Goal: Task Accomplishment & Management: Manage account settings

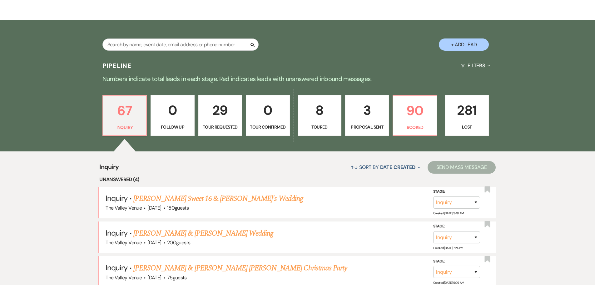
scroll to position [93, 0]
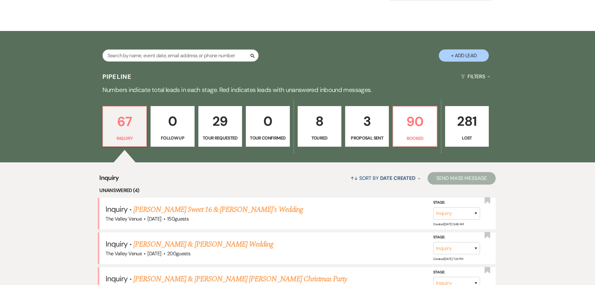
click at [464, 55] on button "+ Add Lead" at bounding box center [464, 55] width 50 height 12
select select "661"
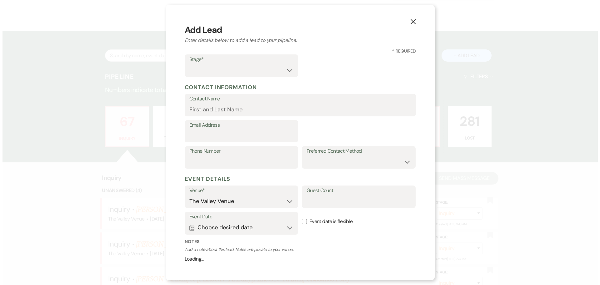
scroll to position [93, 0]
click at [412, 20] on icon "X" at bounding box center [413, 22] width 6 height 6
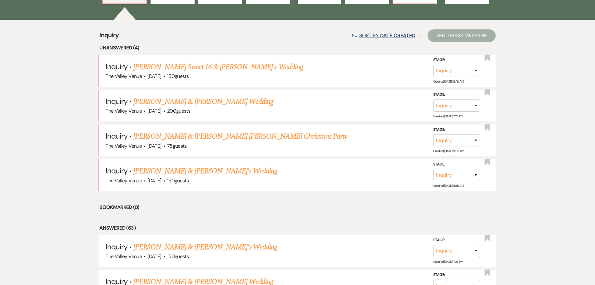
scroll to position [93, 0]
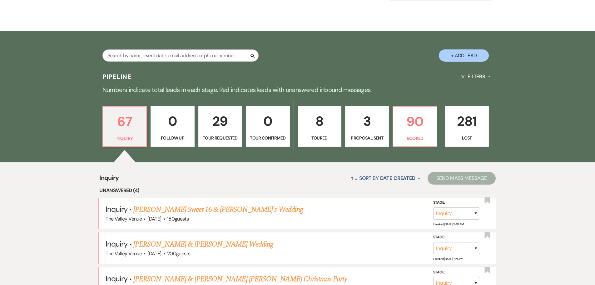
click at [459, 52] on button "+ Add Lead" at bounding box center [464, 55] width 50 height 12
select select "661"
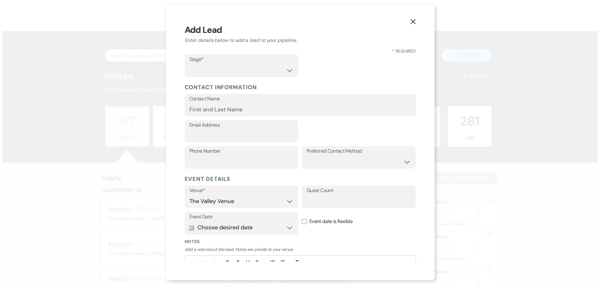
scroll to position [93, 0]
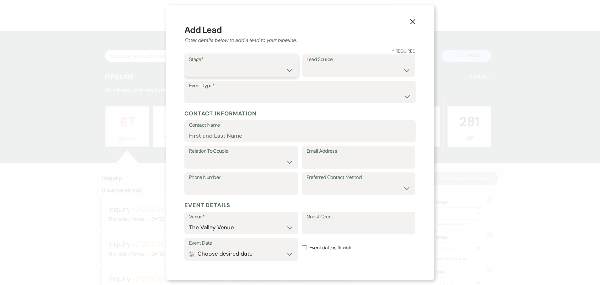
click at [217, 65] on select "Inquiry Follow Up Tour Requested Tour Confirmed Toured Proposal Sent Booked Lost" at bounding box center [241, 70] width 104 height 12
select select "1"
click at [189, 64] on select "Inquiry Follow Up Tour Requested Tour Confirmed Toured Proposal Sent Booked Lost" at bounding box center [241, 70] width 104 height 12
click at [335, 67] on select "Weven Venue Website Instagram Facebook Pinterest Google The Knot Wedding Wire H…" at bounding box center [358, 70] width 104 height 12
select select "15"
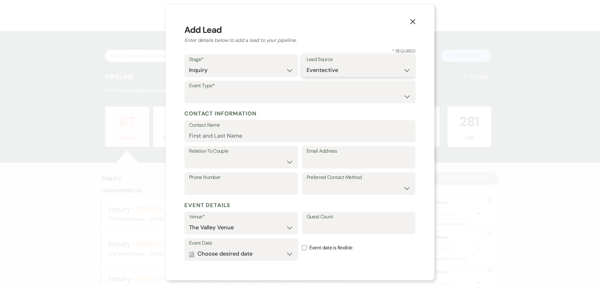
click at [306, 64] on select "Weven Venue Website Instagram Facebook Pinterest Google The Knot Wedding Wire H…" at bounding box center [358, 70] width 104 height 12
click at [208, 100] on select "Wedding Anniversary Party Baby Shower Bachelorette / Bachelor Party Birthday Pa…" at bounding box center [300, 96] width 222 height 12
click at [189, 90] on select "Wedding Anniversary Party Baby Shower Bachelorette / Bachelor Party Birthday Pa…" at bounding box center [300, 96] width 222 height 12
drag, startPoint x: 210, startPoint y: 93, endPoint x: 211, endPoint y: 100, distance: 7.2
click at [210, 93] on select "Wedding Anniversary Party Baby Shower Bachelorette / Bachelor Party Birthday Pa…" at bounding box center [300, 96] width 222 height 12
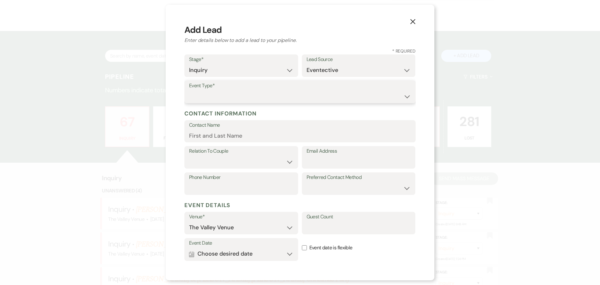
select select "1"
click at [189, 90] on select "Wedding Anniversary Party Baby Shower Bachelorette / Bachelor Party Birthday Pa…" at bounding box center [300, 96] width 222 height 12
click at [225, 129] on input "Contact Name" at bounding box center [300, 135] width 222 height 12
type input "Justice"
click at [225, 157] on select "Couple Planner Parent of Couple Family Member Friend Other" at bounding box center [241, 162] width 104 height 12
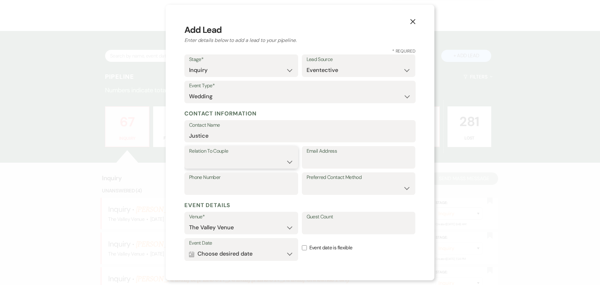
select select "1"
click at [189, 156] on select "Couple Planner Parent of Couple Family Member Friend Other" at bounding box center [241, 162] width 104 height 12
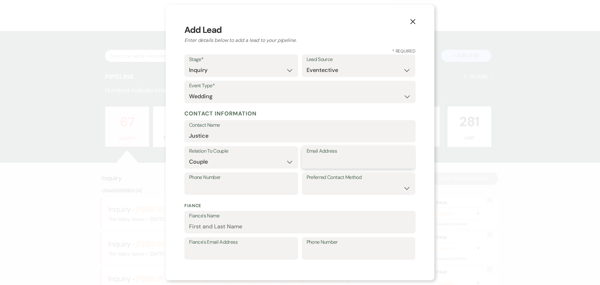
drag, startPoint x: 346, startPoint y: 160, endPoint x: 273, endPoint y: 169, distance: 74.0
click at [346, 160] on input "Email Address" at bounding box center [358, 162] width 104 height 12
click at [312, 162] on input "Email Address" at bounding box center [358, 162] width 104 height 12
paste input "justicegonzalez02@icloud.com"
type input "justicegonzalez02@icloud.com"
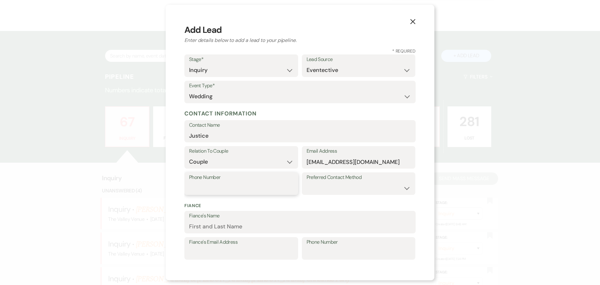
click at [248, 189] on input "Phone Number" at bounding box center [241, 188] width 104 height 12
paste input "575-988-6532"
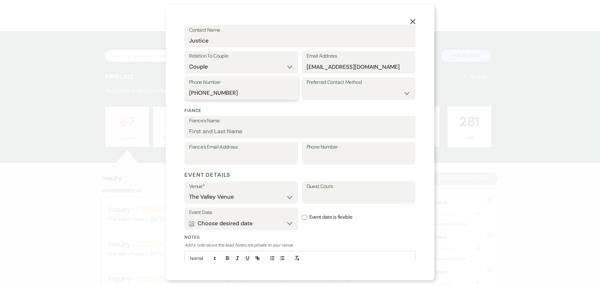
scroll to position [134, 0]
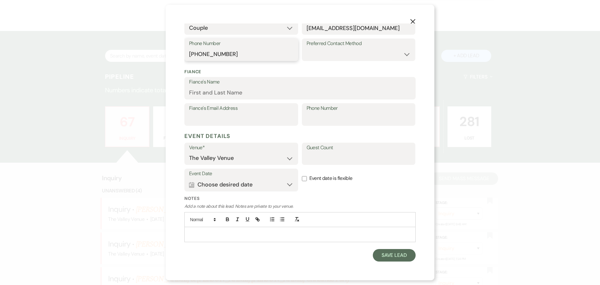
type input "575-988-6532"
click at [268, 186] on button "Calendar Choose desired date Expand" at bounding box center [241, 184] width 104 height 12
click at [207, 221] on icon "Previous" at bounding box center [208, 220] width 3 height 4
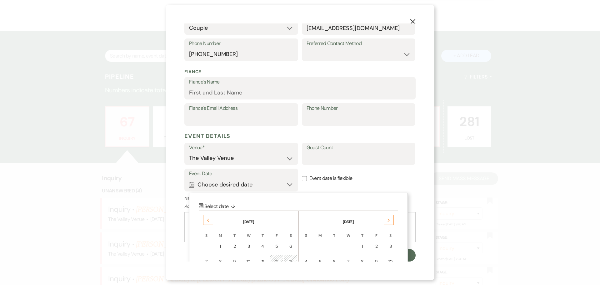
click at [207, 221] on icon "Previous" at bounding box center [208, 220] width 3 height 4
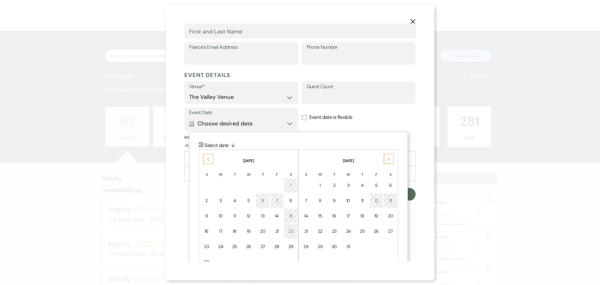
scroll to position [196, 0]
click at [291, 213] on div "15" at bounding box center [290, 214] width 5 height 7
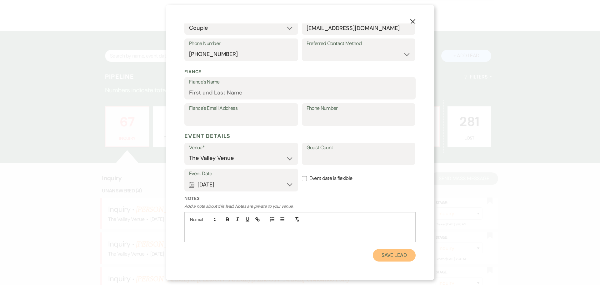
click at [398, 258] on button "Save Lead" at bounding box center [394, 255] width 43 height 12
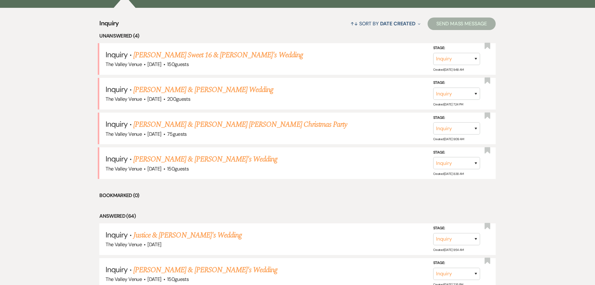
scroll to position [249, 0]
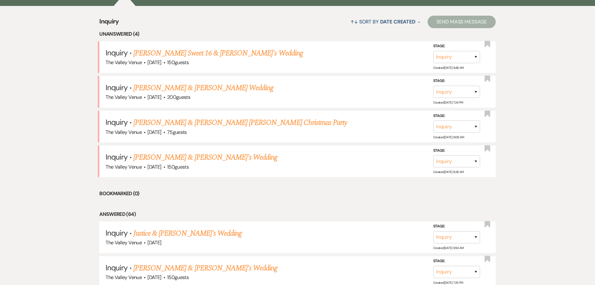
drag, startPoint x: 175, startPoint y: 229, endPoint x: 195, endPoint y: 218, distance: 23.3
click at [175, 229] on link "Justice & [PERSON_NAME]'s Wedding" at bounding box center [187, 232] width 108 height 11
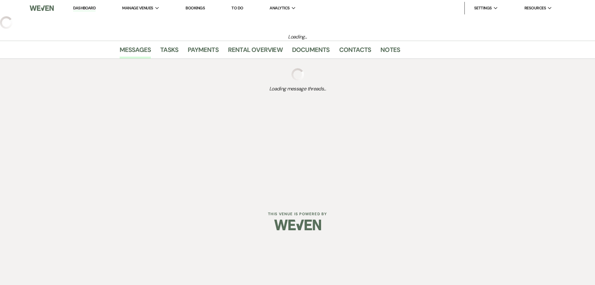
select select "15"
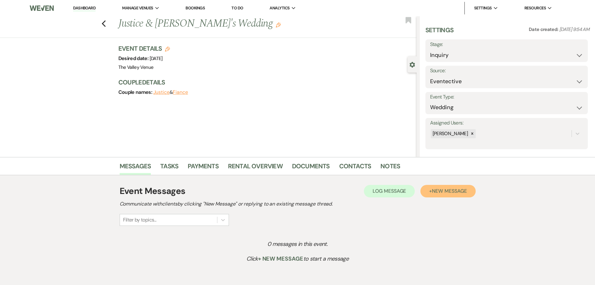
click at [456, 189] on span "New Message" at bounding box center [449, 190] width 35 height 7
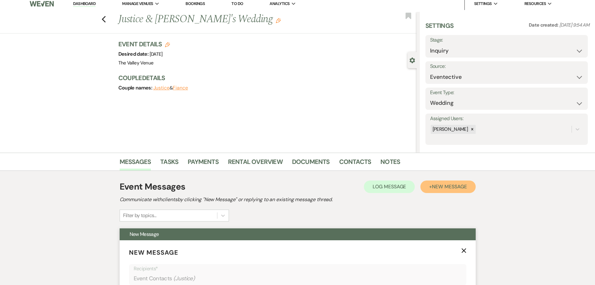
scroll to position [125, 0]
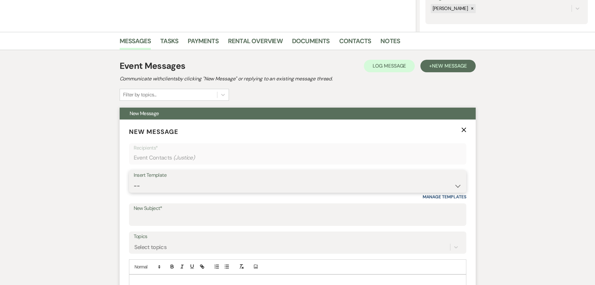
click at [160, 183] on select "-- Weven Planning Portal Introduction (Booked Events) Initial Inquiry Response …" at bounding box center [298, 186] width 328 height 12
select select "2334"
click at [134, 180] on select "-- Weven Planning Portal Introduction (Booked Events) Initial Inquiry Response …" at bounding box center [298, 186] width 328 height 12
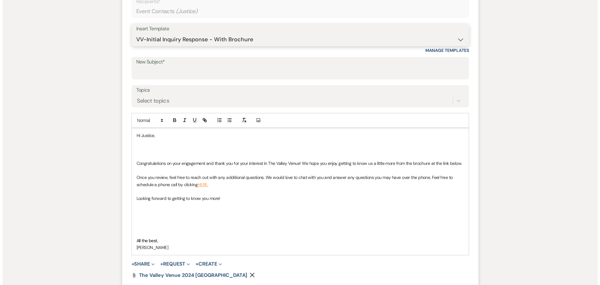
scroll to position [344, 0]
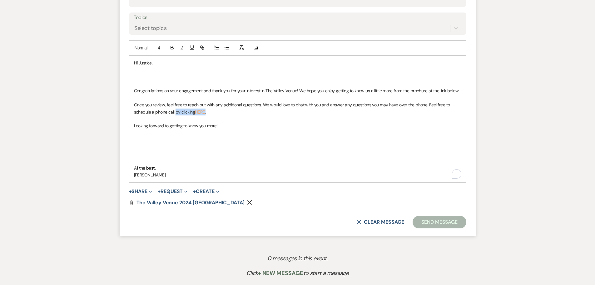
drag, startPoint x: 186, startPoint y: 114, endPoint x: 176, endPoint y: 114, distance: 9.4
click at [176, 114] on p "Once you review, feel free to reach out with any additional questions. We would…" at bounding box center [297, 108] width 327 height 14
click at [247, 201] on use "button" at bounding box center [249, 202] width 5 height 5
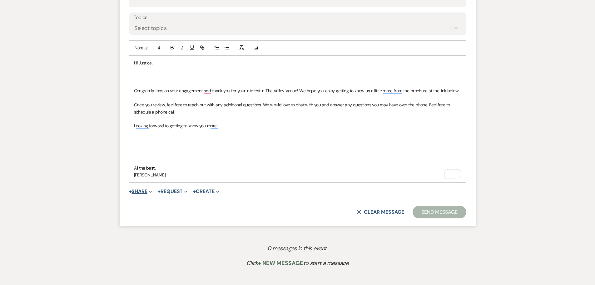
click at [150, 190] on span "Expand" at bounding box center [149, 191] width 5 height 7
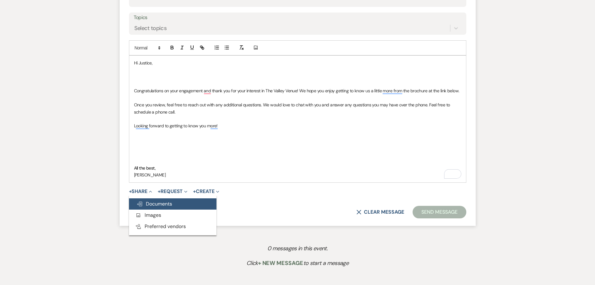
click at [157, 202] on span "Doc Upload Documents" at bounding box center [155, 203] width 36 height 7
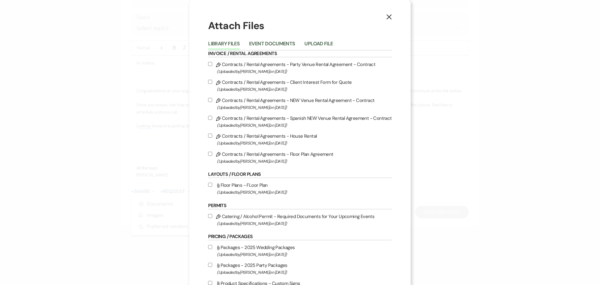
click at [211, 247] on label "Attach File Packages - 2025 Wedding Packages (Uploaded by Danelle Middleton on …" at bounding box center [299, 250] width 183 height 15
click at [211, 247] on input "Attach File Packages - 2025 Wedding Packages (Uploaded by Danelle Middleton on …" at bounding box center [210, 247] width 4 height 4
checkbox input "true"
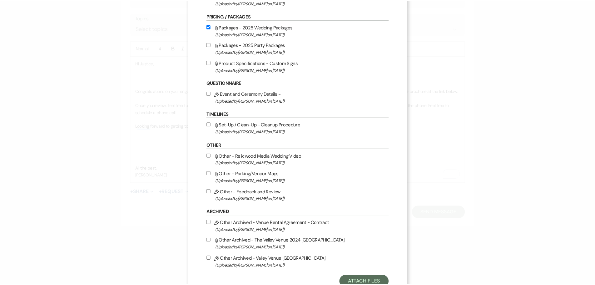
scroll to position [242, 0]
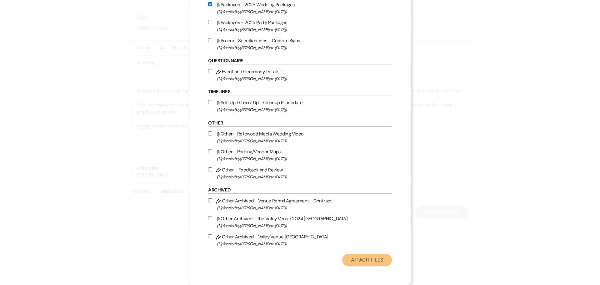
click at [374, 262] on button "Attach Files" at bounding box center [367, 259] width 50 height 12
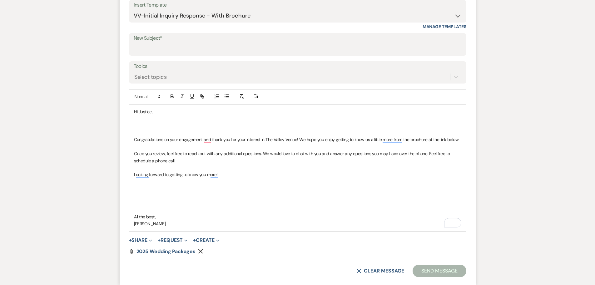
scroll to position [250, 0]
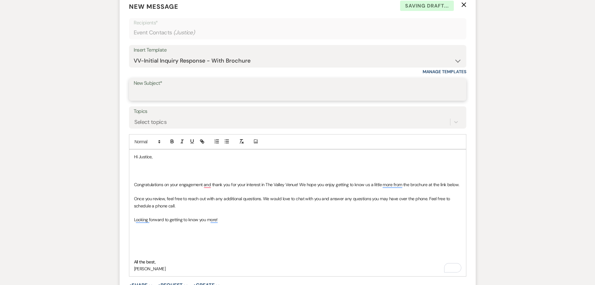
click at [177, 93] on input "New Subject*" at bounding box center [298, 94] width 328 height 12
type input "Inquiry to Valley Venue"
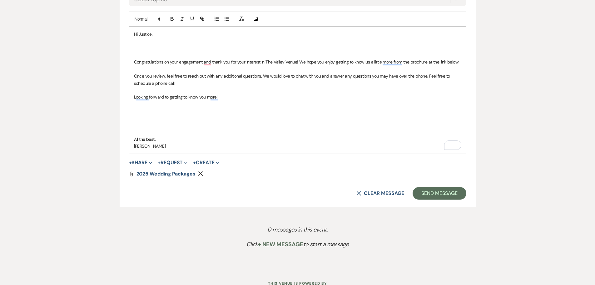
scroll to position [396, 0]
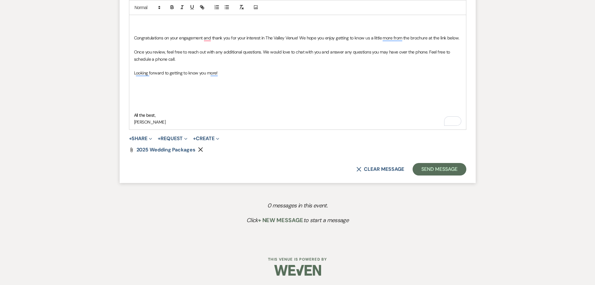
click at [431, 160] on form "New Message X Saving draft... Recipients* Event Contacts ( Justice ) Insert Tem…" at bounding box center [298, 15] width 356 height 335
click at [428, 168] on button "Send Message" at bounding box center [439, 169] width 53 height 12
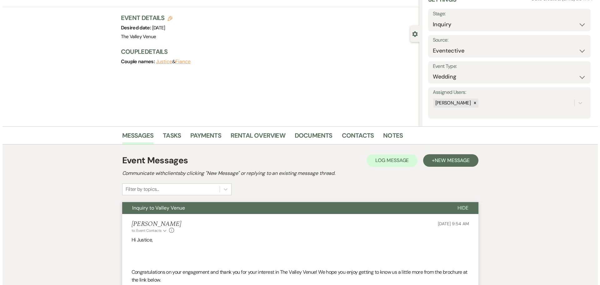
scroll to position [0, 0]
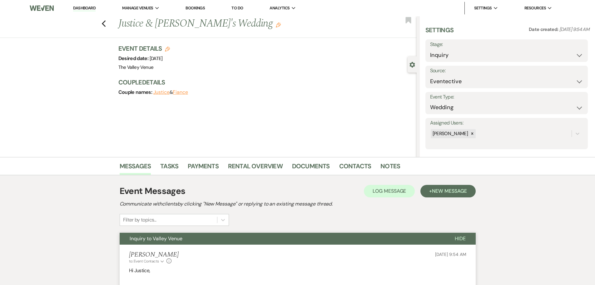
click at [89, 7] on link "Dashboard" at bounding box center [84, 8] width 22 height 6
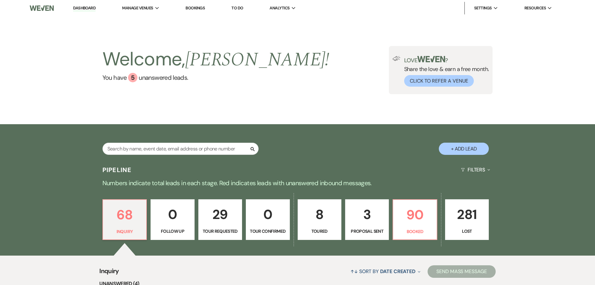
click at [467, 152] on button "+ Add Lead" at bounding box center [464, 148] width 50 height 12
select select "661"
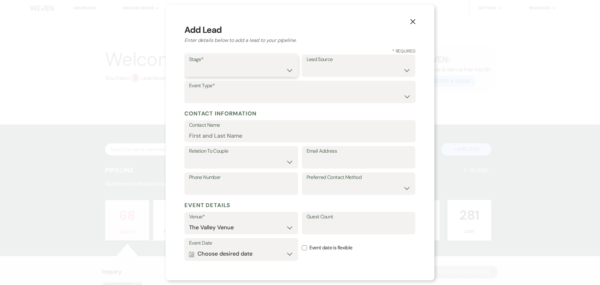
drag, startPoint x: 242, startPoint y: 67, endPoint x: 242, endPoint y: 75, distance: 7.5
click at [242, 67] on select "Inquiry Follow Up Tour Requested Tour Confirmed Toured Proposal Sent Booked Lost" at bounding box center [241, 70] width 104 height 12
select select "1"
click at [189, 64] on select "Inquiry Follow Up Tour Requested Tour Confirmed Toured Proposal Sent Booked Lost" at bounding box center [241, 70] width 104 height 12
click at [324, 67] on select "Weven Venue Website Instagram Facebook Pinterest Google The Knot Wedding Wire H…" at bounding box center [358, 70] width 104 height 12
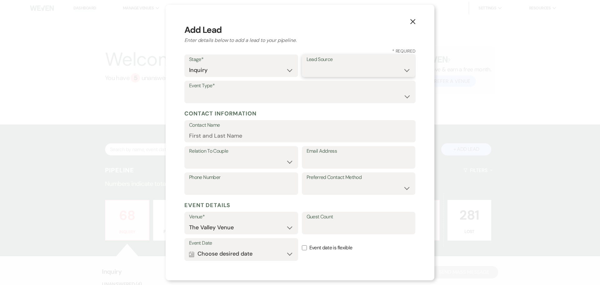
select select "15"
click at [306, 64] on select "Weven Venue Website Instagram Facebook Pinterest Google The Knot Wedding Wire H…" at bounding box center [358, 70] width 104 height 12
drag, startPoint x: 202, startPoint y: 92, endPoint x: 205, endPoint y: 97, distance: 5.5
click at [202, 92] on select "Wedding Anniversary Party Baby Shower Bachelorette / Bachelor Party Birthday Pa…" at bounding box center [300, 96] width 222 height 12
select select "1"
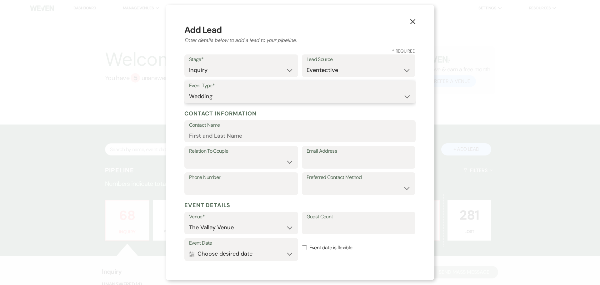
click at [189, 90] on select "Wedding Anniversary Party Baby Shower Bachelorette / Bachelor Party Birthday Pa…" at bounding box center [300, 96] width 222 height 12
click at [211, 134] on input "Contact Name" at bounding box center [300, 135] width 222 height 12
type input "Virginia"
click at [221, 162] on select "Couple Planner Parent of Couple Family Member Friend Other" at bounding box center [241, 162] width 104 height 12
select select "1"
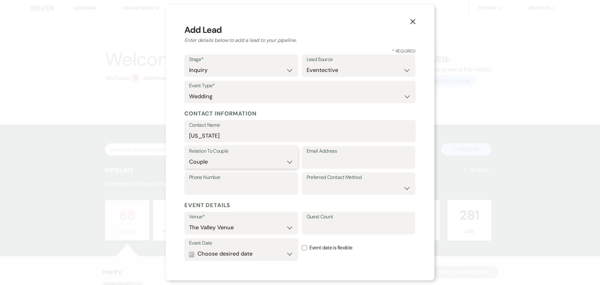
click at [189, 156] on select "Couple Planner Parent of Couple Family Member Friend Other" at bounding box center [241, 162] width 104 height 12
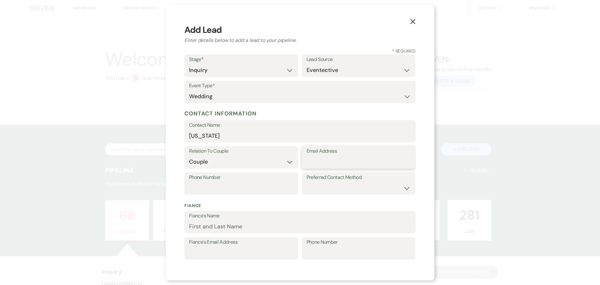
click at [327, 156] on input "Email Address" at bounding box center [358, 162] width 104 height 12
paste input "vgutierrez2005@yahoo.com"
type input "vgutierrez2005@yahoo.com"
click at [218, 189] on input "Phone Number" at bounding box center [241, 188] width 104 height 12
paste input "575-840-7692"
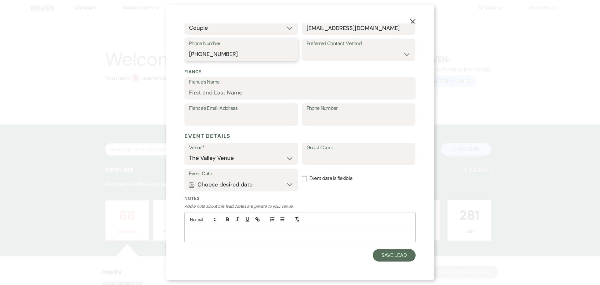
type input "575-840-7692"
click at [286, 185] on button "Calendar Choose desired date Expand" at bounding box center [241, 184] width 104 height 12
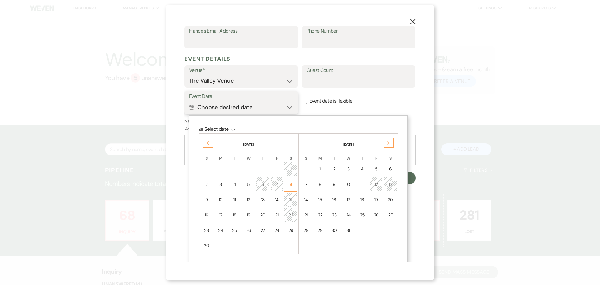
scroll to position [213, 0]
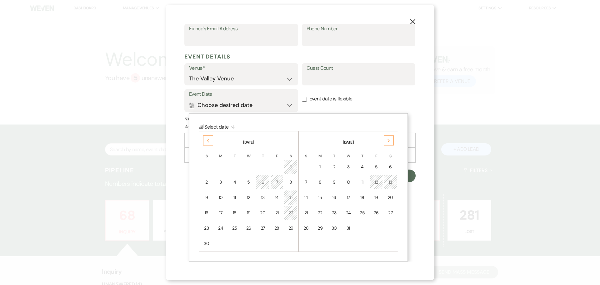
click at [389, 138] on div "Next" at bounding box center [389, 140] width 10 height 10
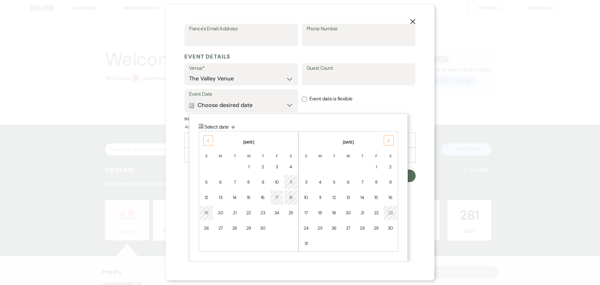
click at [389, 138] on div "Next" at bounding box center [389, 140] width 10 height 10
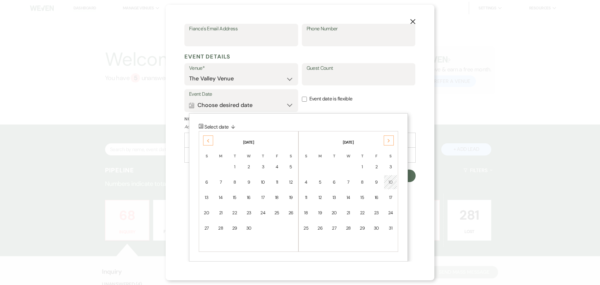
click at [391, 182] on div "10" at bounding box center [390, 182] width 5 height 7
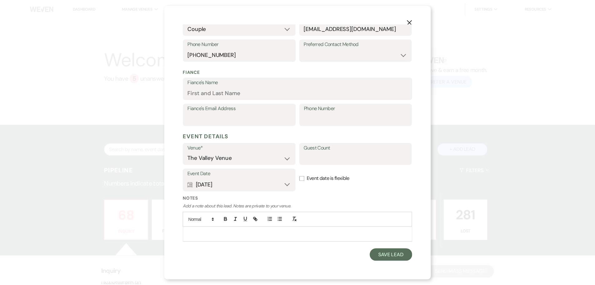
scroll to position [134, 0]
click at [391, 255] on button "Save Lead" at bounding box center [394, 255] width 43 height 12
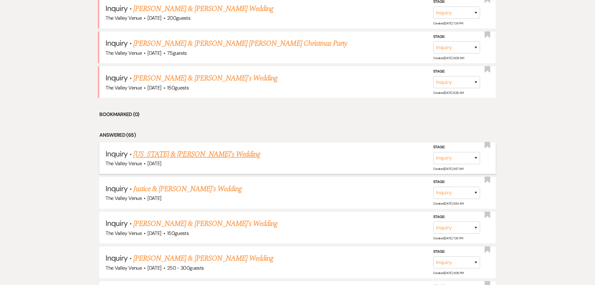
scroll to position [375, 0]
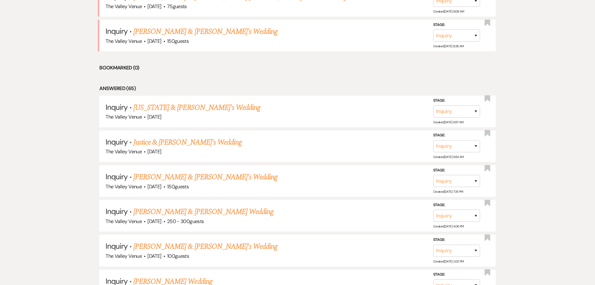
click at [178, 109] on link "[US_STATE] & [PERSON_NAME]'s Wedding" at bounding box center [196, 107] width 127 height 11
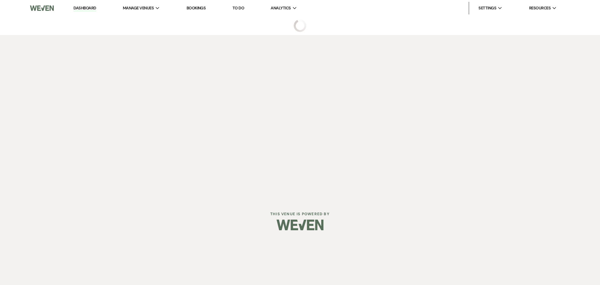
select select "15"
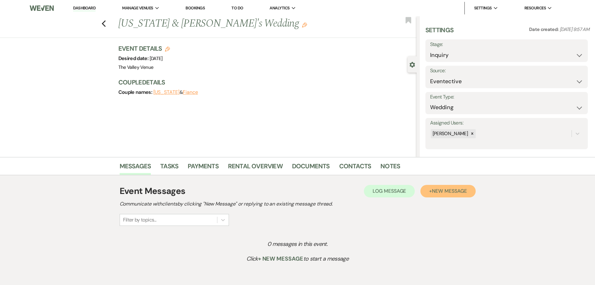
click at [440, 191] on span "New Message" at bounding box center [449, 190] width 35 height 7
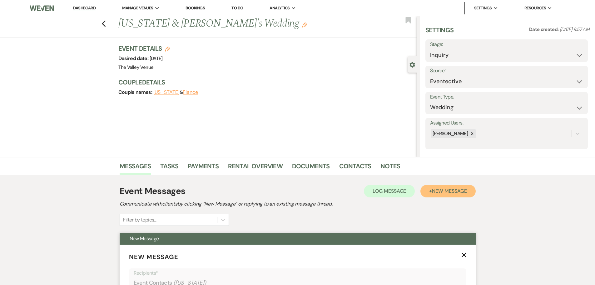
scroll to position [187, 0]
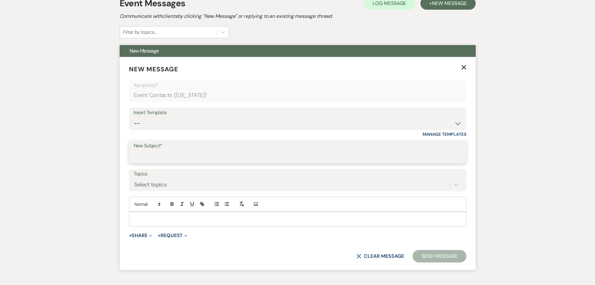
click at [169, 156] on input "New Subject*" at bounding box center [298, 156] width 328 height 12
type input "Inquiry to Valley Venue"
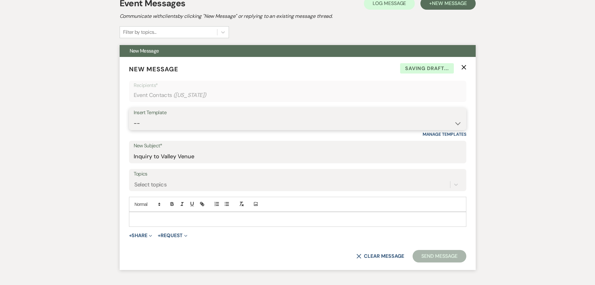
click at [177, 118] on select "-- Weven Planning Portal Introduction (Booked Events) Initial Inquiry Response …" at bounding box center [298, 123] width 328 height 12
select select "2334"
click at [134, 117] on select "-- Weven Planning Portal Introduction (Booked Events) Initial Inquiry Response …" at bounding box center [298, 123] width 328 height 12
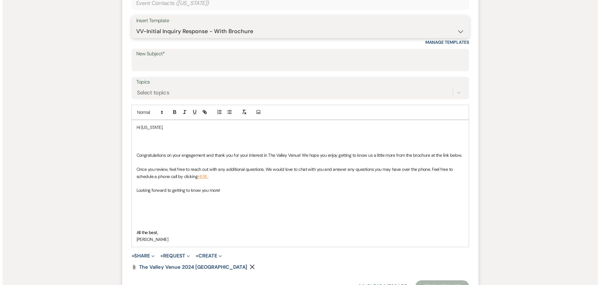
scroll to position [312, 0]
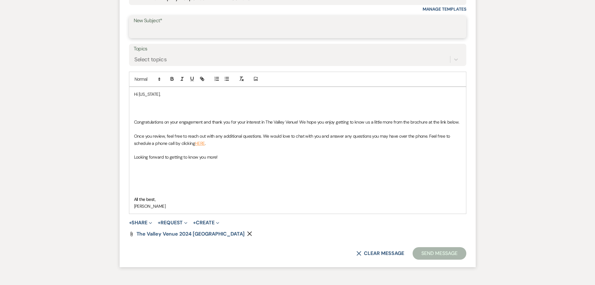
drag, startPoint x: 151, startPoint y: 29, endPoint x: 154, endPoint y: 29, distance: 3.5
click at [152, 29] on input "New Subject*" at bounding box center [298, 31] width 328 height 12
type input "Inquiry to Valley Venue"
drag, startPoint x: 187, startPoint y: 149, endPoint x: 181, endPoint y: 143, distance: 8.8
click at [181, 143] on p "Once you review, feel free to reach out with any additional questions. We would…" at bounding box center [297, 139] width 327 height 14
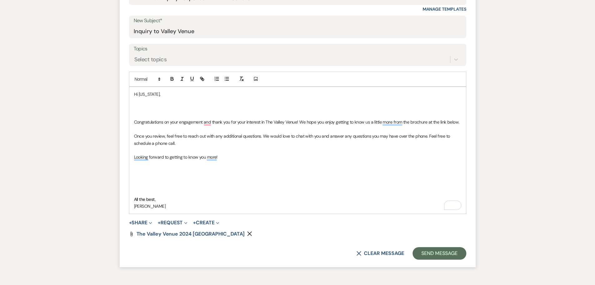
click at [247, 234] on icon "Remove" at bounding box center [249, 233] width 5 height 5
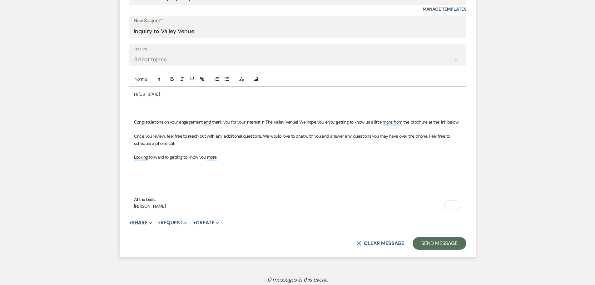
click at [148, 222] on button "+ Share Expand" at bounding box center [140, 222] width 23 height 5
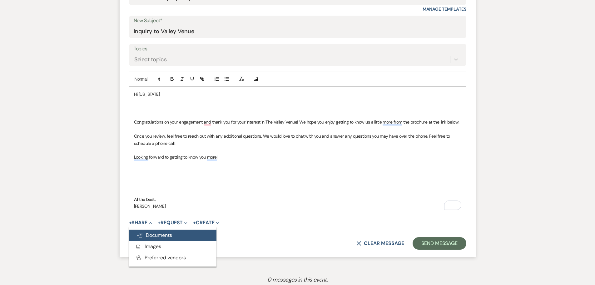
click at [157, 235] on span "Doc Upload Documents" at bounding box center [155, 235] width 36 height 7
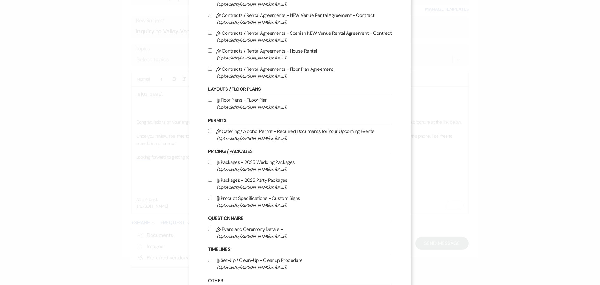
scroll to position [94, 0]
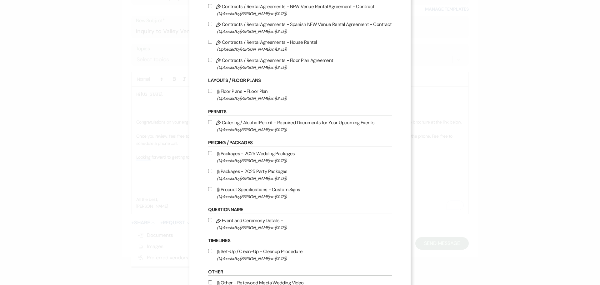
click at [209, 154] on input "Attach File Packages - 2025 Wedding Packages (Uploaded by Danelle Middleton on …" at bounding box center [210, 153] width 4 height 4
checkbox input "true"
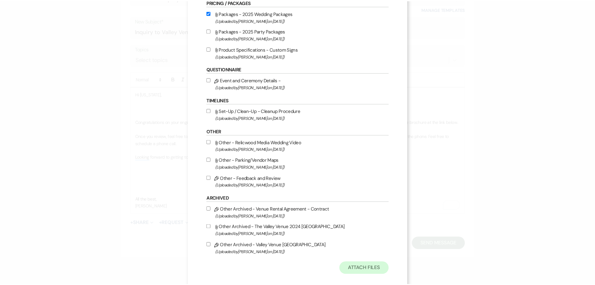
scroll to position [242, 0]
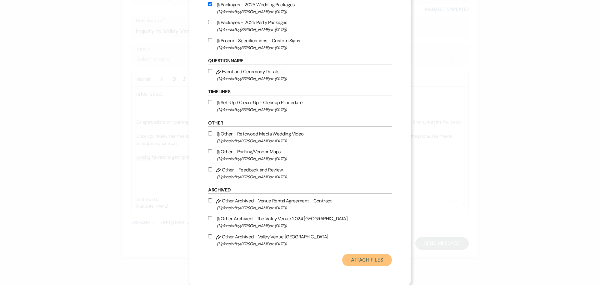
click at [376, 257] on button "Attach Files" at bounding box center [367, 259] width 50 height 12
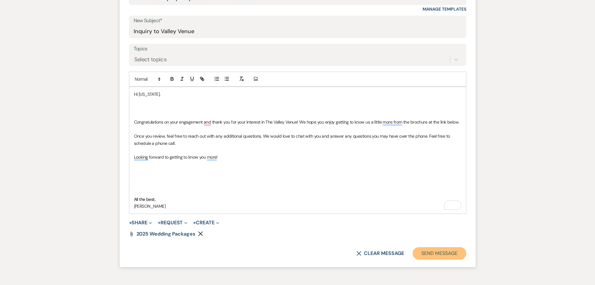
click at [439, 251] on button "Send Message" at bounding box center [439, 253] width 53 height 12
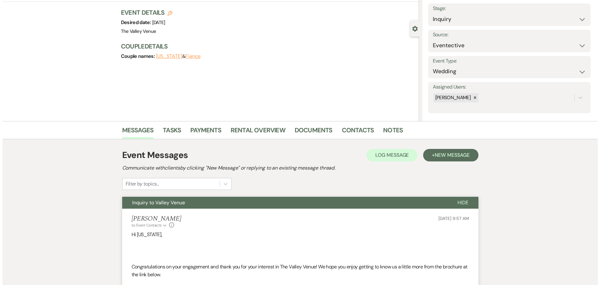
scroll to position [0, 0]
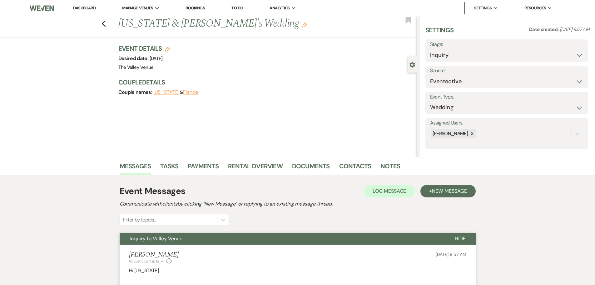
click at [85, 8] on link "Dashboard" at bounding box center [84, 8] width 22 height 6
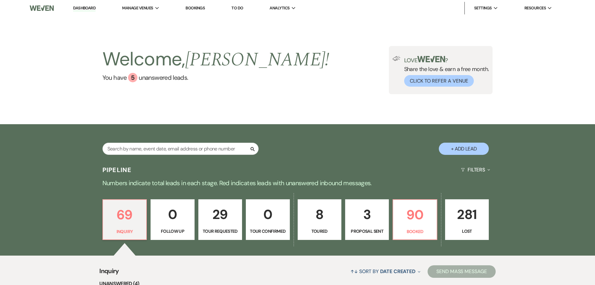
click at [466, 145] on button "+ Add Lead" at bounding box center [464, 148] width 50 height 12
select select "661"
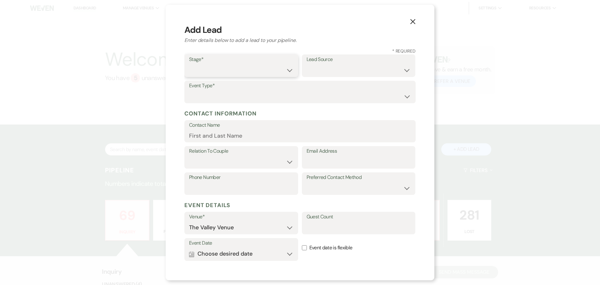
click at [231, 74] on select "Inquiry Follow Up Tour Requested Tour Confirmed Toured Proposal Sent Booked Lost" at bounding box center [241, 70] width 104 height 12
select select "1"
click at [189, 64] on select "Inquiry Follow Up Tour Requested Tour Confirmed Toured Proposal Sent Booked Lost" at bounding box center [241, 70] width 104 height 12
click at [330, 67] on select "Weven Venue Website Instagram Facebook Pinterest Google The Knot Wedding Wire H…" at bounding box center [358, 70] width 104 height 12
select select "15"
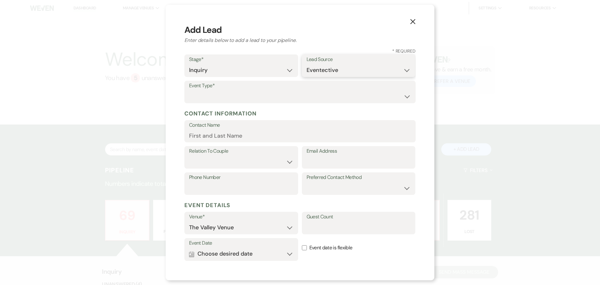
click at [306, 64] on select "Weven Venue Website Instagram Facebook Pinterest Google The Knot Wedding Wire H…" at bounding box center [358, 70] width 104 height 12
drag, startPoint x: 227, startPoint y: 98, endPoint x: 224, endPoint y: 102, distance: 5.4
click at [227, 98] on select "Wedding Anniversary Party Baby Shower Bachelorette / Bachelor Party Birthday Pa…" at bounding box center [300, 96] width 222 height 12
select select "1"
click at [189, 90] on select "Wedding Anniversary Party Baby Shower Bachelorette / Bachelor Party Birthday Pa…" at bounding box center [300, 96] width 222 height 12
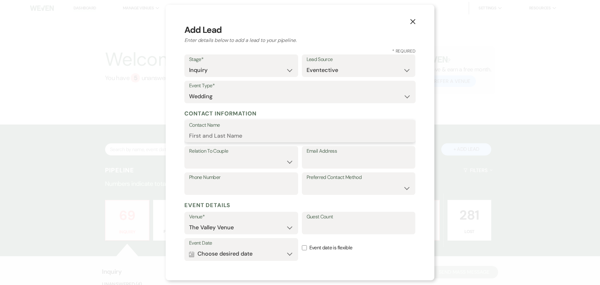
click at [223, 134] on input "Contact Name" at bounding box center [300, 135] width 222 height 12
type input "Javesnev"
click at [246, 161] on select "Couple Planner Parent of Couple Family Member Friend Other" at bounding box center [241, 162] width 104 height 12
select select "1"
click at [189, 156] on select "Couple Planner Parent of Couple Family Member Friend Other" at bounding box center [241, 162] width 104 height 12
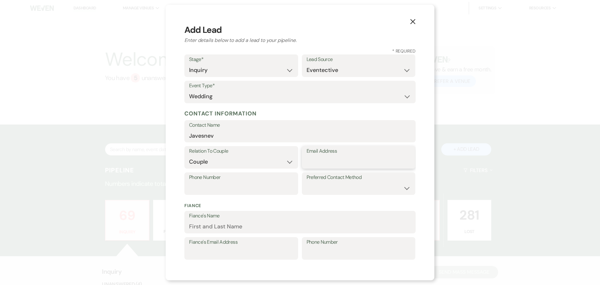
click at [329, 161] on input "Email Address" at bounding box center [358, 162] width 104 height 12
paste input "javesnevh@icloud.com"
type input "javesnevh@icloud.com"
click at [215, 181] on label "Phone Number" at bounding box center [241, 177] width 104 height 9
click at [215, 182] on input "Phone Number" at bounding box center [241, 188] width 104 height 12
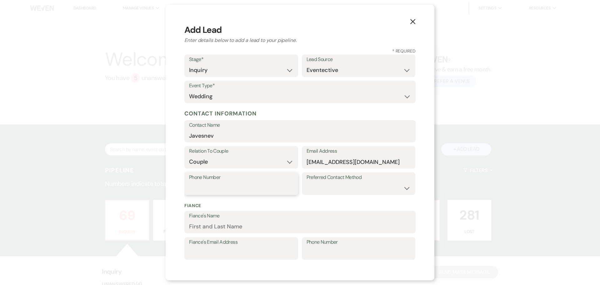
click at [211, 187] on input "Phone Number" at bounding box center [241, 188] width 104 height 12
paste input "915-630-5515"
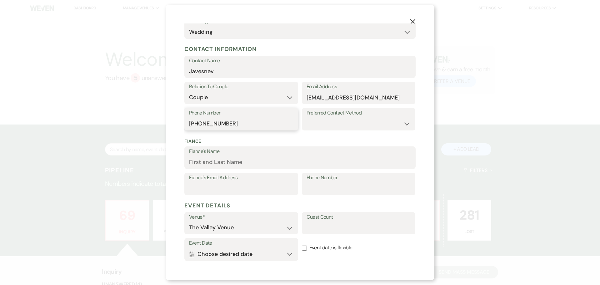
scroll to position [134, 0]
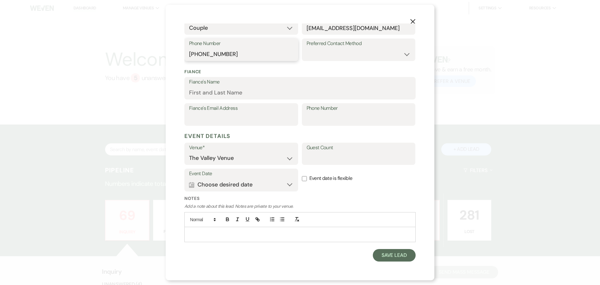
type input "915-630-5515"
click at [240, 183] on button "Calendar Choose desired date Expand" at bounding box center [241, 184] width 104 height 12
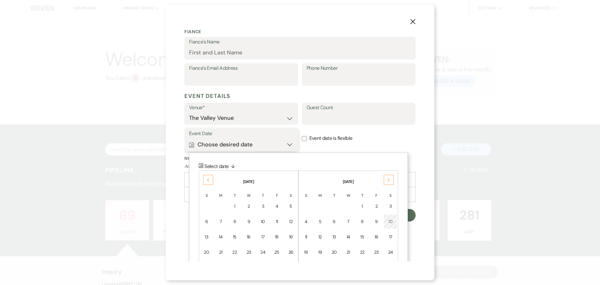
scroll to position [213, 0]
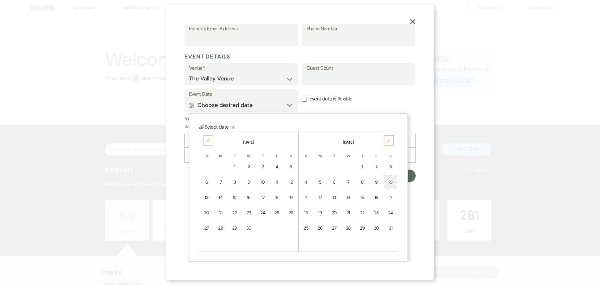
click at [388, 139] on use at bounding box center [388, 140] width 2 height 3
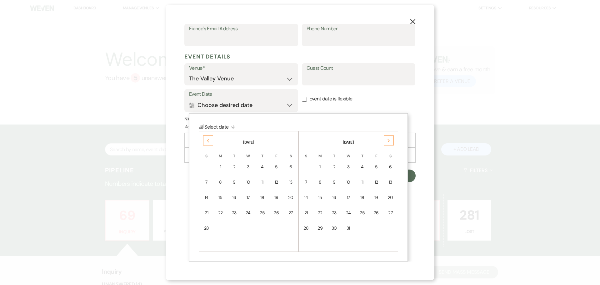
click at [388, 139] on use at bounding box center [388, 140] width 2 height 3
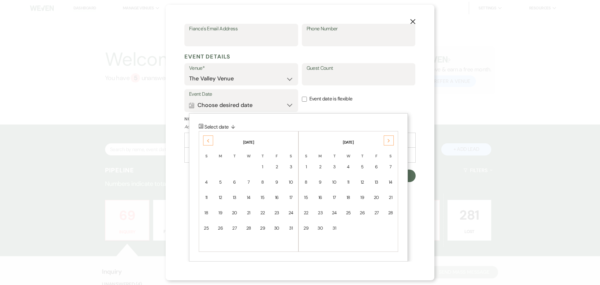
click at [388, 139] on use at bounding box center [388, 140] width 2 height 3
click at [307, 182] on div "7" at bounding box center [305, 182] width 5 height 7
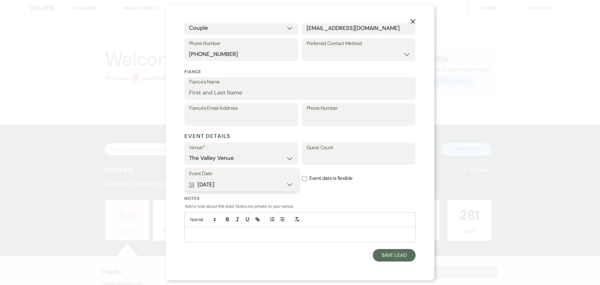
click at [287, 179] on button "Calendar Nov 07, 2027 Expand" at bounding box center [241, 184] width 104 height 12
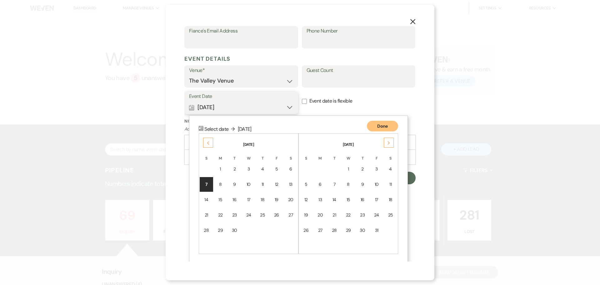
scroll to position [213, 0]
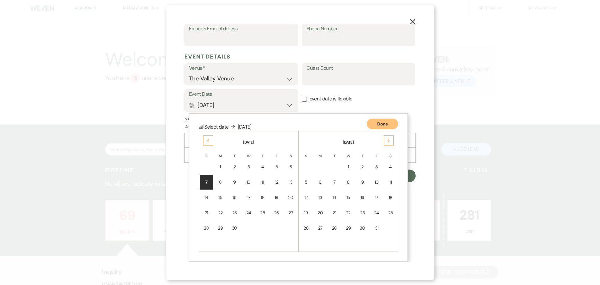
click at [207, 139] on icon "Previous" at bounding box center [208, 141] width 3 height 4
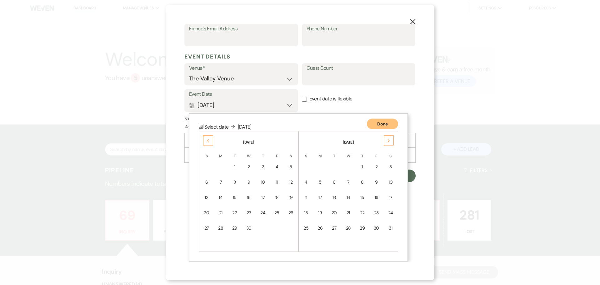
click at [207, 139] on icon "Previous" at bounding box center [208, 141] width 3 height 4
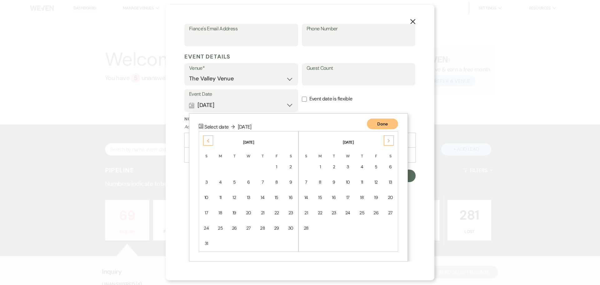
click at [207, 139] on icon "Previous" at bounding box center [208, 141] width 3 height 4
click at [289, 164] on div "7" at bounding box center [290, 166] width 5 height 7
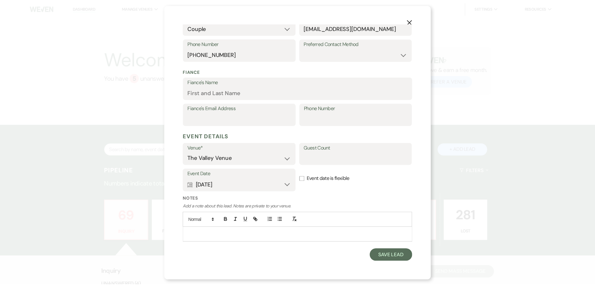
scroll to position [134, 0]
click at [394, 258] on button "Save Lead" at bounding box center [394, 255] width 43 height 12
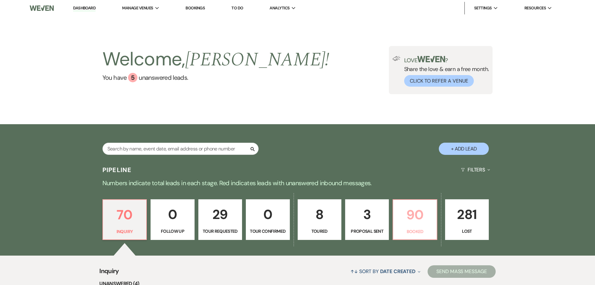
click at [427, 217] on p "90" at bounding box center [415, 214] width 36 height 21
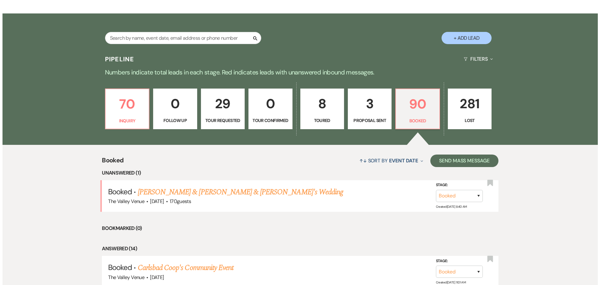
scroll to position [110, 0]
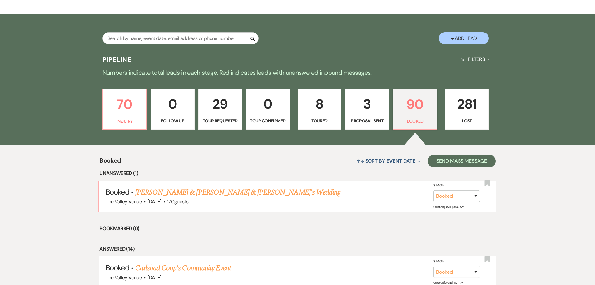
click at [463, 35] on button "+ Add Lead" at bounding box center [464, 38] width 50 height 12
select select "661"
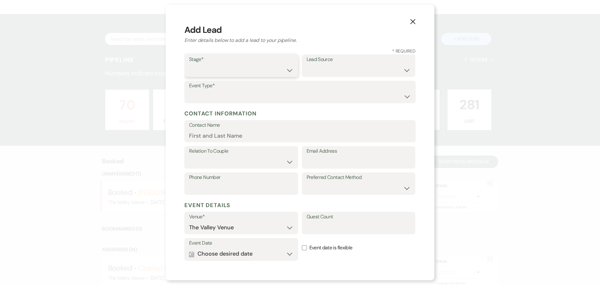
click at [224, 65] on select "Inquiry Follow Up Tour Requested Tour Confirmed Toured Proposal Sent Booked Lost" at bounding box center [241, 70] width 104 height 12
select select "7"
click at [189, 64] on select "Inquiry Follow Up Tour Requested Tour Confirmed Toured Proposal Sent Booked Lost" at bounding box center [241, 70] width 104 height 12
click at [227, 92] on select "Wedding Anniversary Party Baby Shower Bachelorette / Bachelor Party Birthday Pa…" at bounding box center [300, 96] width 222 height 12
select select "13"
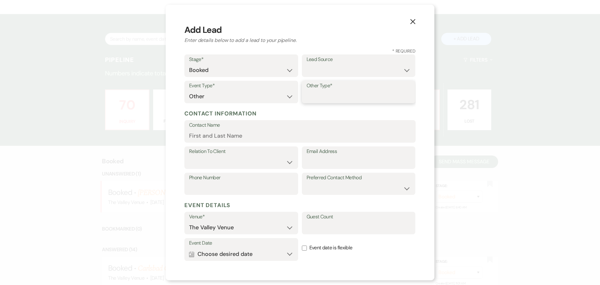
click at [334, 95] on input "Other Type*" at bounding box center [358, 96] width 104 height 12
type input "Vendir Evebt"
click at [241, 133] on input "Contact Name" at bounding box center [300, 136] width 222 height 12
type input "A"
type input "Mikki"
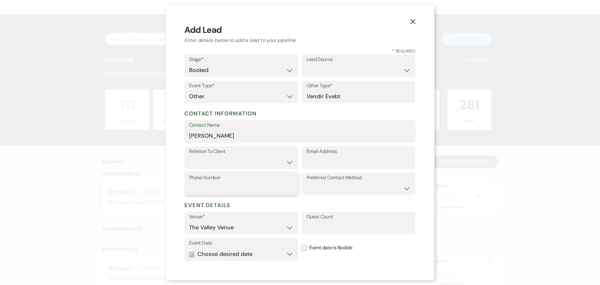
click at [208, 184] on input "Phone Number" at bounding box center [241, 188] width 104 height 12
click at [330, 160] on input "Email Address" at bounding box center [358, 162] width 104 height 12
type input "amber.elevatedevents@gmail.com"
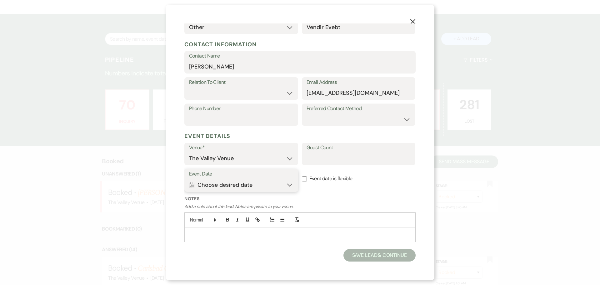
click at [244, 179] on button "Calendar Choose desired date Expand" at bounding box center [241, 184] width 104 height 12
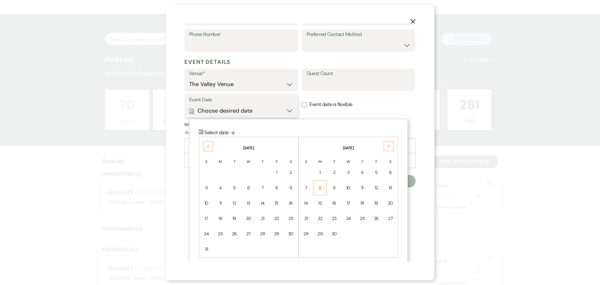
scroll to position [149, 0]
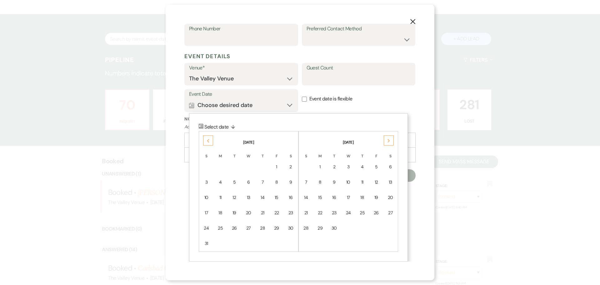
click at [210, 143] on div "Previous" at bounding box center [208, 140] width 10 height 10
click at [209, 143] on div "Previous" at bounding box center [208, 140] width 10 height 10
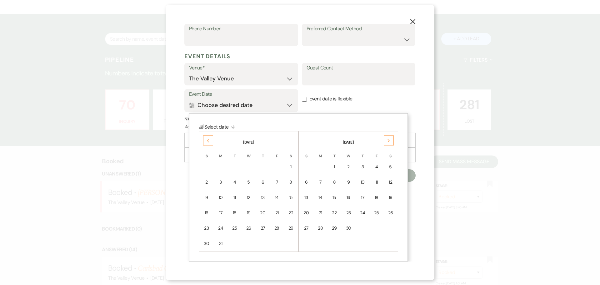
click at [209, 143] on div "Previous" at bounding box center [208, 140] width 10 height 10
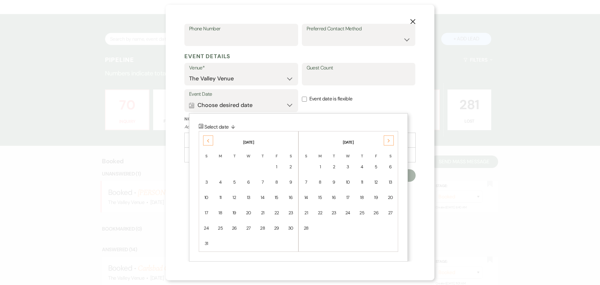
click at [209, 143] on div "Previous" at bounding box center [208, 140] width 10 height 10
click at [209, 142] on icon "Previous" at bounding box center [208, 141] width 3 height 4
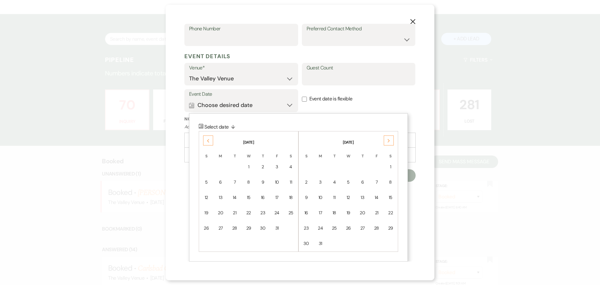
click at [209, 142] on icon "Previous" at bounding box center [208, 141] width 3 height 4
click at [209, 142] on use at bounding box center [208, 140] width 2 height 3
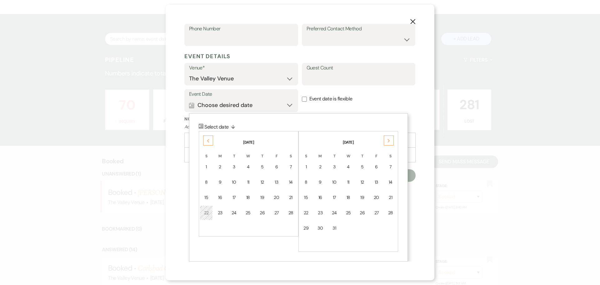
click at [209, 142] on use at bounding box center [208, 140] width 2 height 3
click at [287, 180] on td "8" at bounding box center [290, 182] width 13 height 15
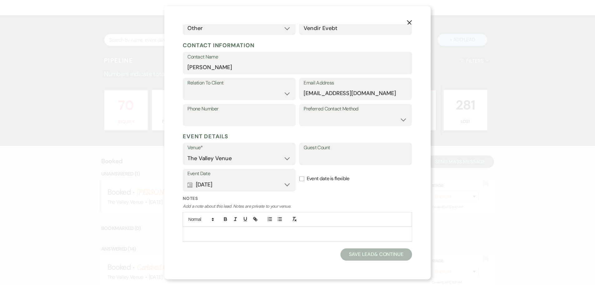
scroll to position [69, 0]
click at [254, 90] on select "Client Event Planner Parent of Client Family Member Friend Other" at bounding box center [241, 93] width 104 height 12
select select "1"
click at [189, 87] on select "Client Event Planner Parent of Client Family Member Friend Other" at bounding box center [241, 93] width 104 height 12
click at [359, 254] on button "Save Lead & Continue" at bounding box center [379, 255] width 72 height 12
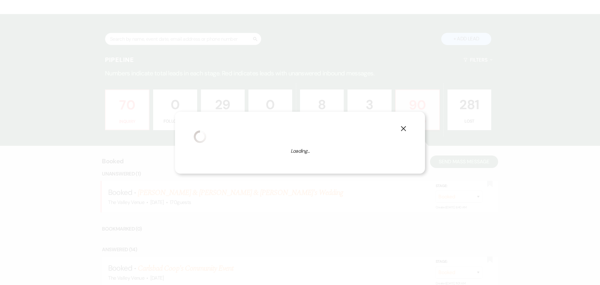
select select "13"
select select "661"
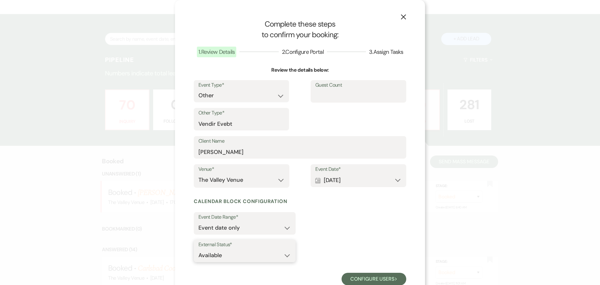
click at [261, 257] on select "Available Unavailable" at bounding box center [244, 255] width 92 height 12
select select "false"
click at [198, 249] on select "Available Unavailable" at bounding box center [244, 255] width 92 height 12
click at [377, 280] on button "Configure users Next" at bounding box center [373, 278] width 65 height 12
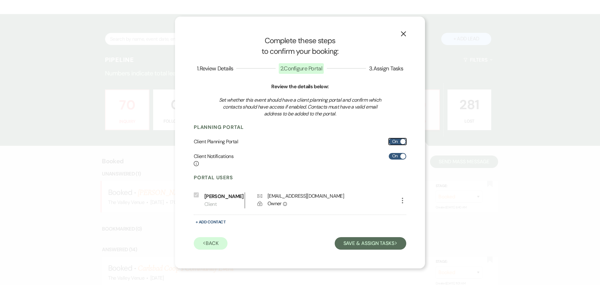
click at [398, 140] on label "On" at bounding box center [397, 141] width 17 height 7
click at [398, 140] on input "On" at bounding box center [397, 141] width 17 height 7
checkbox input "false"
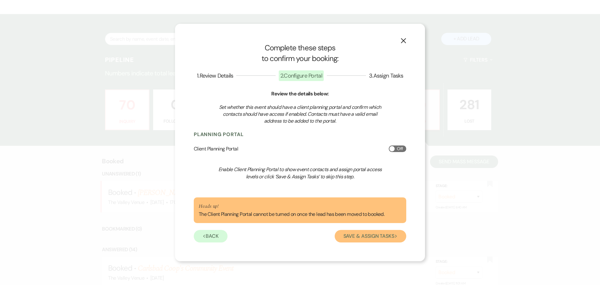
click at [381, 240] on button "Save & Assign Tasks Next" at bounding box center [371, 236] width 72 height 12
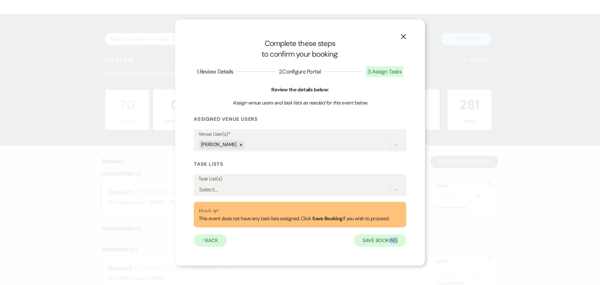
drag, startPoint x: 397, startPoint y: 239, endPoint x: 386, endPoint y: 237, distance: 11.8
click at [391, 239] on div "X Complete these steps to confirm your booking: 1 . Review Details 2 . Configur…" at bounding box center [300, 142] width 250 height 246
click at [384, 237] on button "Save Booking" at bounding box center [380, 240] width 52 height 12
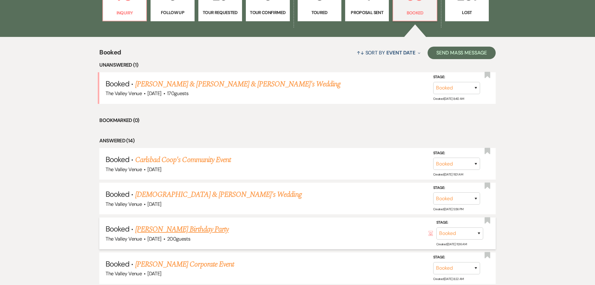
scroll to position [267, 0]
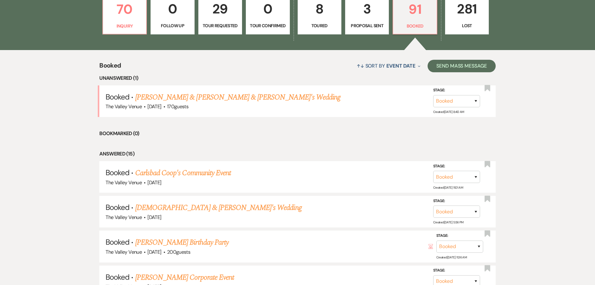
click at [372, 14] on p "3" at bounding box center [367, 8] width 36 height 21
select select "6"
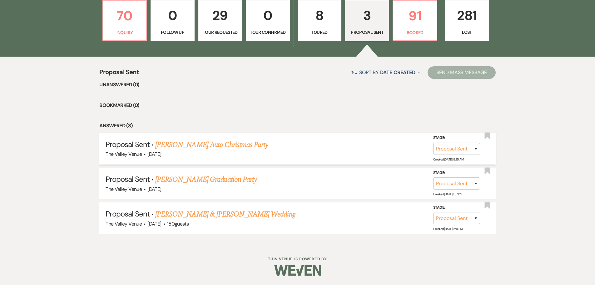
scroll to position [199, 0]
drag, startPoint x: 132, startPoint y: 18, endPoint x: 133, endPoint y: 29, distance: 10.6
click at [132, 18] on p "70" at bounding box center [125, 15] width 36 height 21
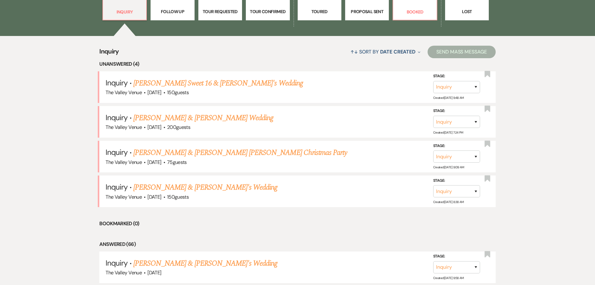
scroll to position [230, 0]
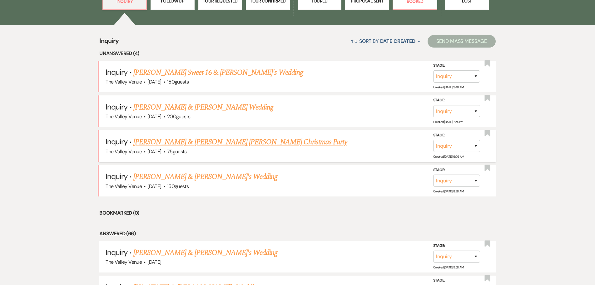
click at [176, 143] on link "[PERSON_NAME] & [PERSON_NAME] [PERSON_NAME] Christmas Party" at bounding box center [240, 141] width 214 height 11
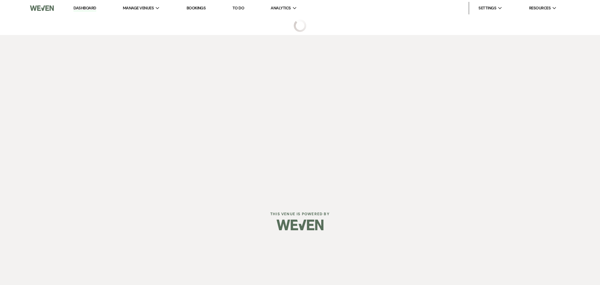
select select "1"
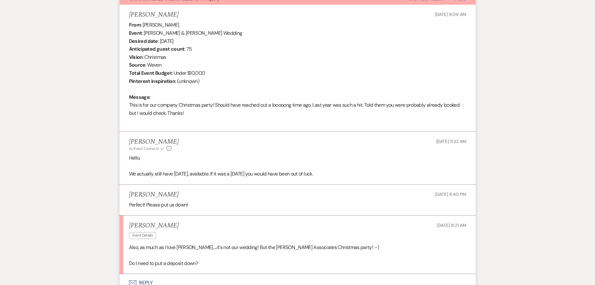
scroll to position [296, 0]
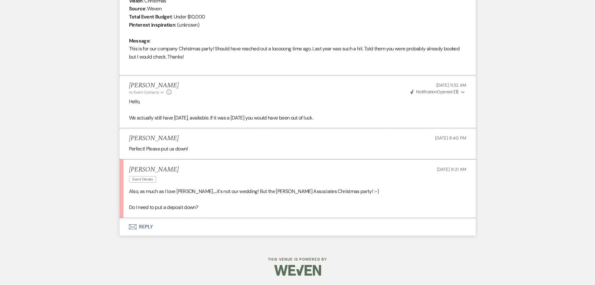
click at [144, 230] on button "Envelope Reply" at bounding box center [298, 226] width 356 height 17
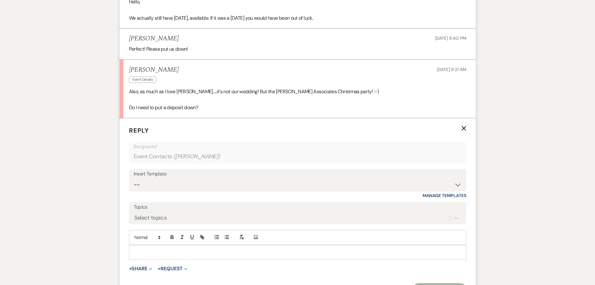
scroll to position [415, 0]
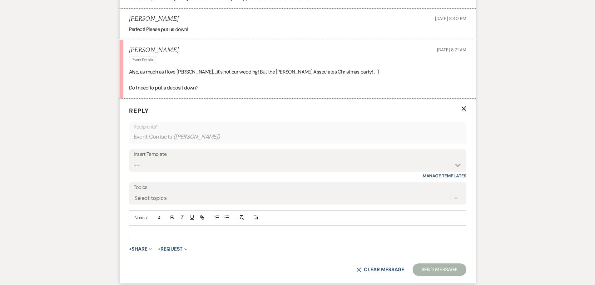
click at [161, 241] on form "Reply X Recipients* Event Contacts ( [PERSON_NAME] ) Insert Template -- Weven P…" at bounding box center [298, 190] width 356 height 185
click at [161, 236] on div at bounding box center [297, 232] width 337 height 14
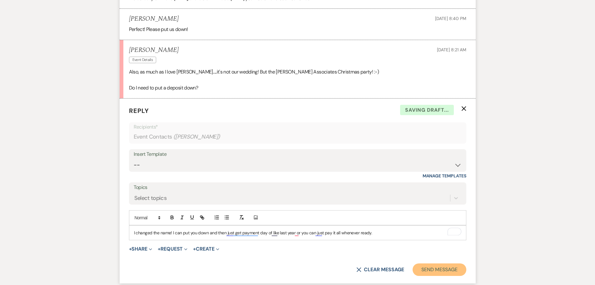
click at [443, 272] on button "Send Message" at bounding box center [439, 269] width 53 height 12
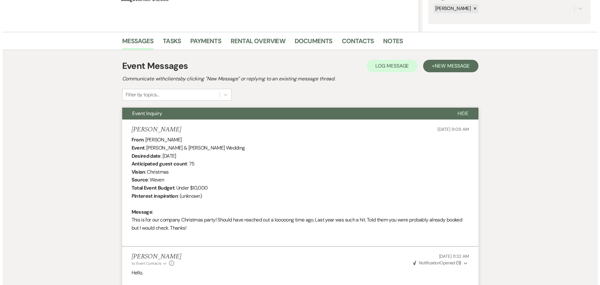
scroll to position [0, 0]
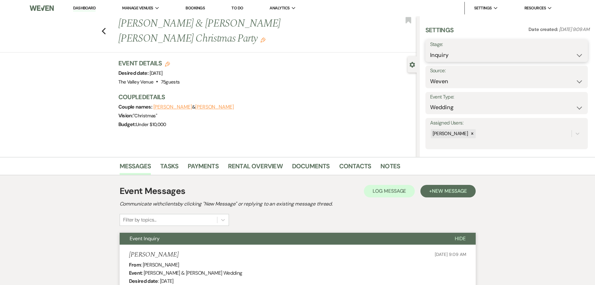
click at [462, 57] on select "Inquiry Follow Up Tour Requested Tour Confirmed Toured Proposal Sent Booked Lost" at bounding box center [506, 55] width 153 height 12
select select "7"
click at [430, 49] on select "Inquiry Follow Up Tour Requested Tour Confirmed Toured Proposal Sent Booked Lost" at bounding box center [506, 55] width 153 height 12
click at [566, 49] on button "Save" at bounding box center [570, 50] width 35 height 12
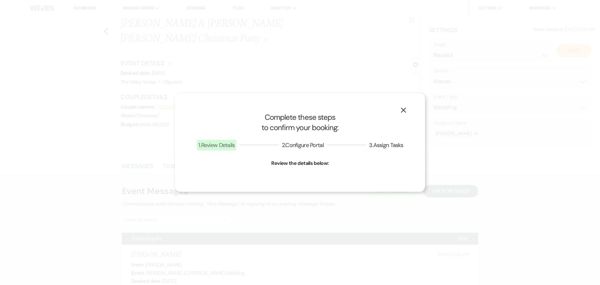
select select "1"
select select "661"
select select "false"
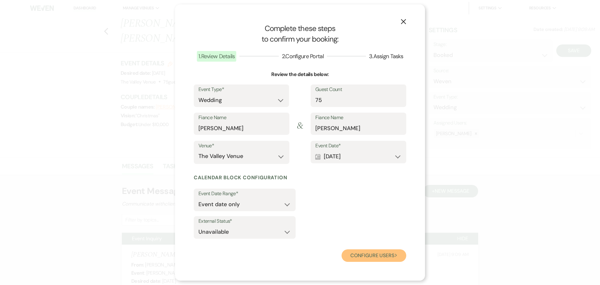
click at [371, 257] on button "Configure users Next" at bounding box center [373, 255] width 65 height 12
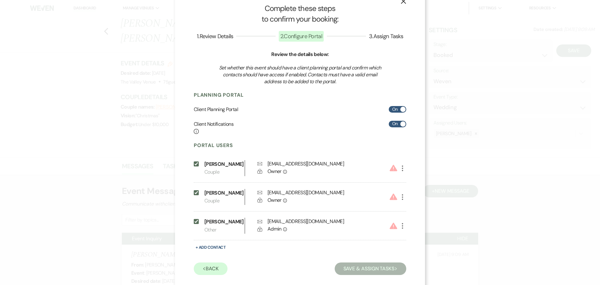
scroll to position [24, 0]
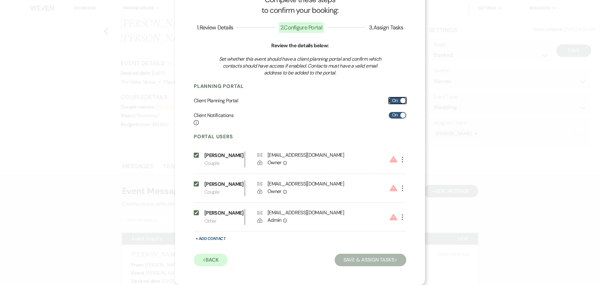
click at [395, 103] on label "On" at bounding box center [397, 100] width 17 height 7
click at [395, 103] on input "On" at bounding box center [397, 100] width 17 height 7
checkbox input "false"
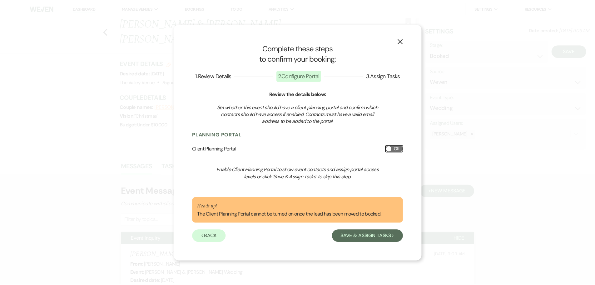
scroll to position [0, 0]
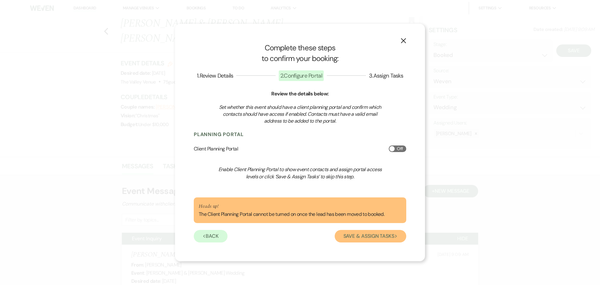
click at [370, 239] on button "Save & Assign Tasks Next" at bounding box center [371, 236] width 72 height 12
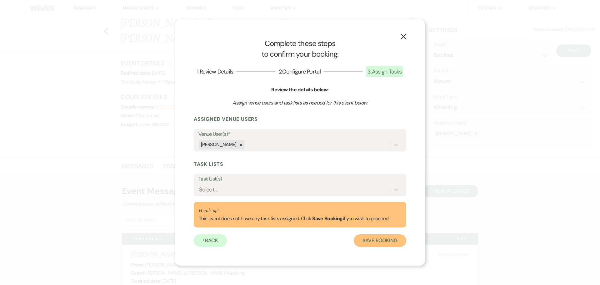
click at [381, 243] on button "Save Booking" at bounding box center [380, 240] width 52 height 12
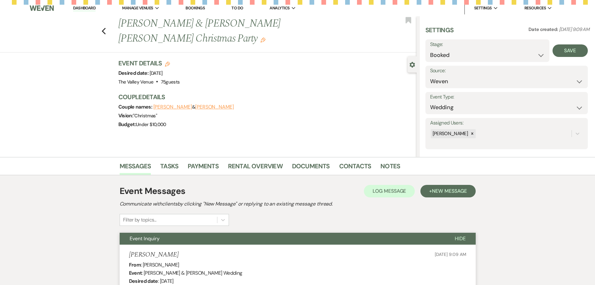
click at [193, 8] on link "Bookings" at bounding box center [195, 7] width 19 height 5
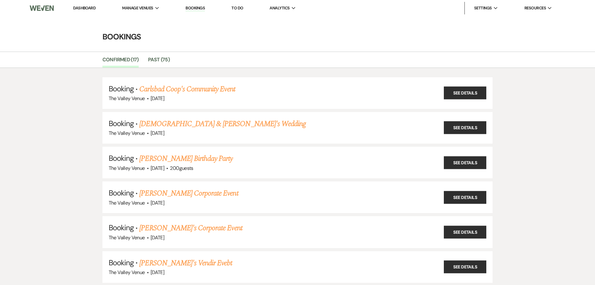
click at [88, 8] on link "Dashboard" at bounding box center [84, 7] width 22 height 5
select select "7"
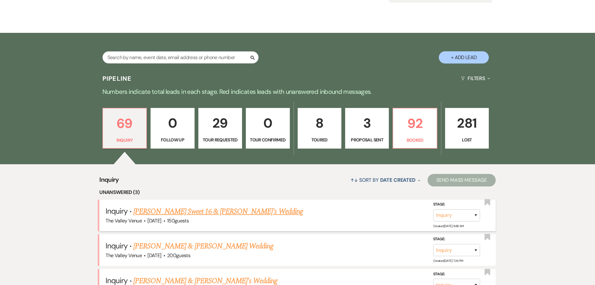
scroll to position [187, 0]
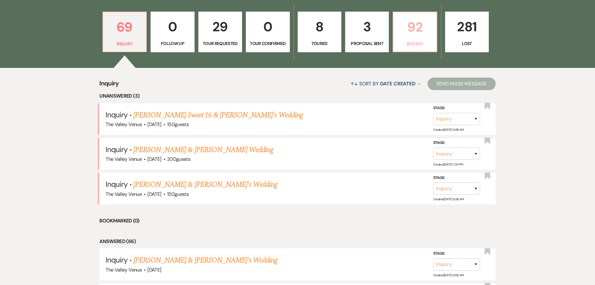
click at [418, 33] on p "92" at bounding box center [415, 27] width 36 height 21
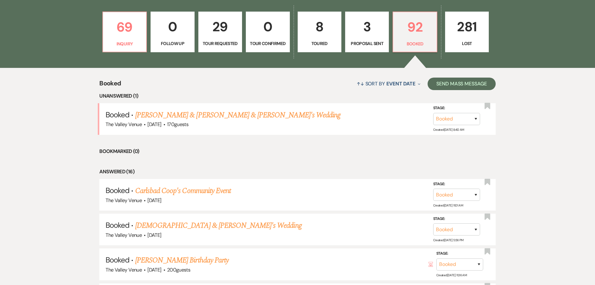
click at [369, 32] on p "3" at bounding box center [367, 26] width 36 height 21
select select "6"
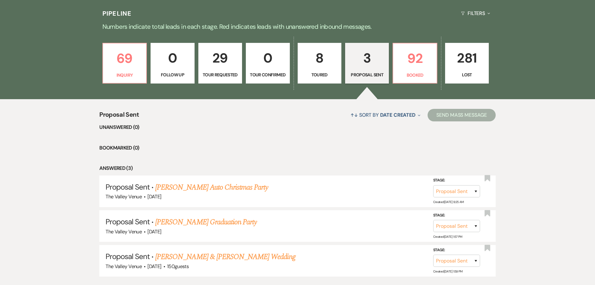
scroll to position [167, 0]
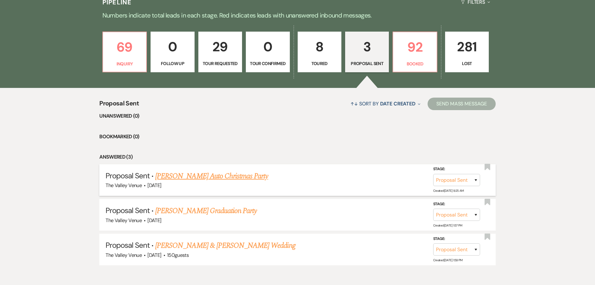
click at [212, 177] on link "[PERSON_NAME] Auto Christmas Party" at bounding box center [211, 175] width 113 height 11
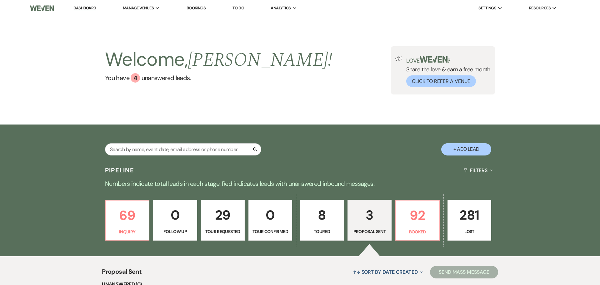
select select "6"
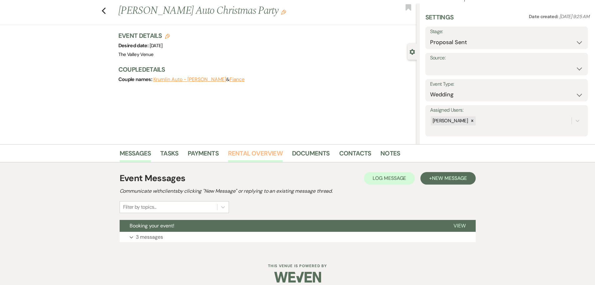
scroll to position [20, 0]
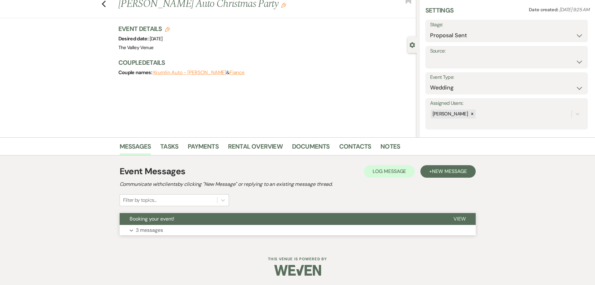
click at [157, 230] on p "3 messages" at bounding box center [149, 230] width 27 height 8
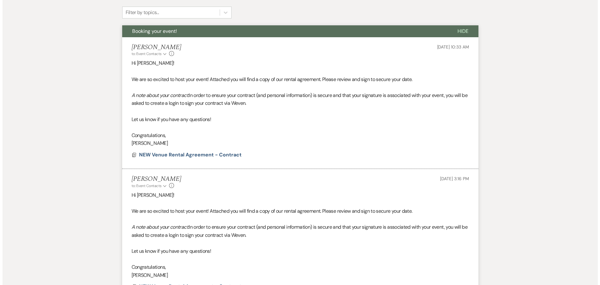
scroll to position [391, 0]
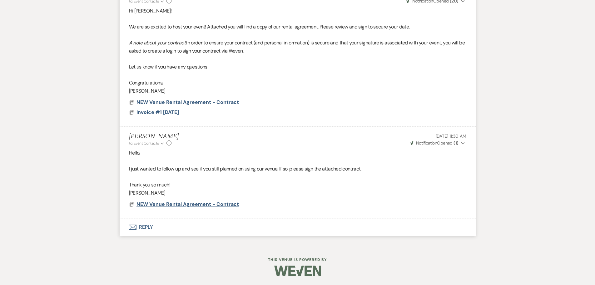
click at [195, 206] on span "NEW Venue Rental Agreement - Contract" at bounding box center [188, 204] width 102 height 7
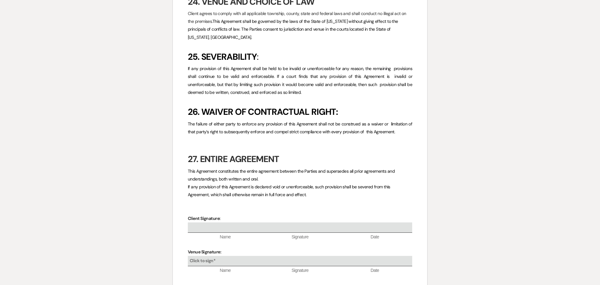
scroll to position [2542, 0]
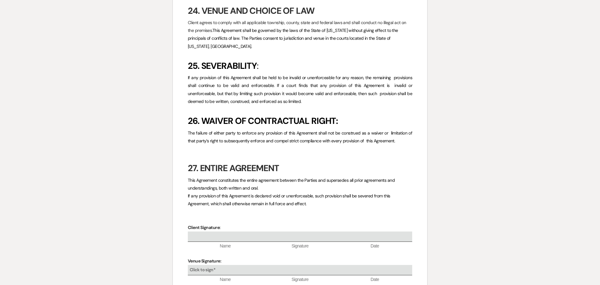
select select "6"
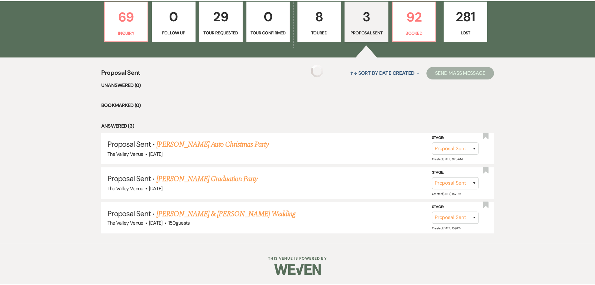
scroll to position [167, 0]
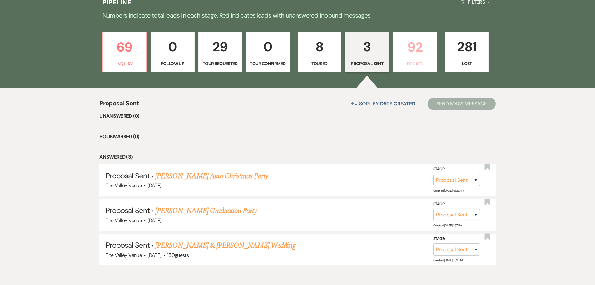
click at [414, 52] on p "92" at bounding box center [415, 47] width 36 height 21
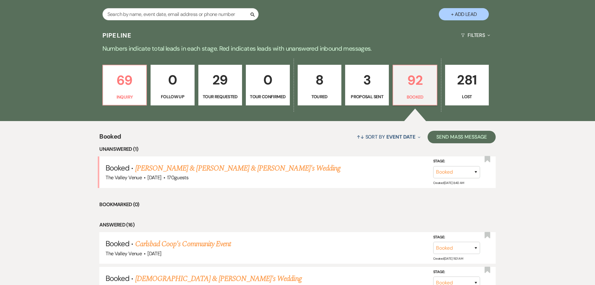
scroll to position [74, 0]
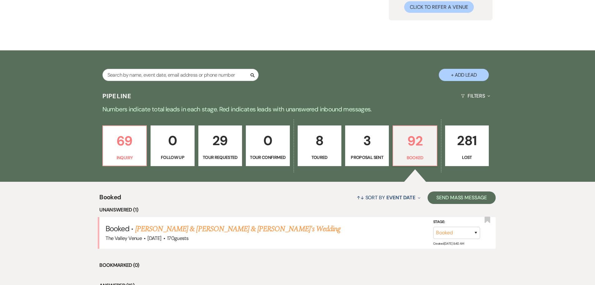
click at [461, 74] on button "+ Add Lead" at bounding box center [464, 75] width 50 height 12
select select "661"
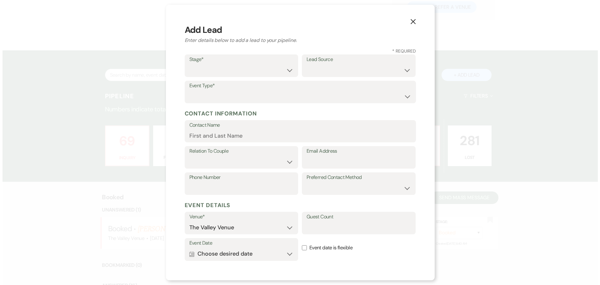
scroll to position [74, 0]
click at [201, 69] on select "Inquiry Follow Up Tour Requested Tour Confirmed Toured Proposal Sent Booked Lost" at bounding box center [241, 70] width 104 height 12
select select "7"
click at [189, 64] on select "Inquiry Follow Up Tour Requested Tour Confirmed Toured Proposal Sent Booked Lost" at bounding box center [241, 70] width 104 height 12
click at [276, 251] on button "Calendar Choose desired date Expand" at bounding box center [241, 253] width 104 height 12
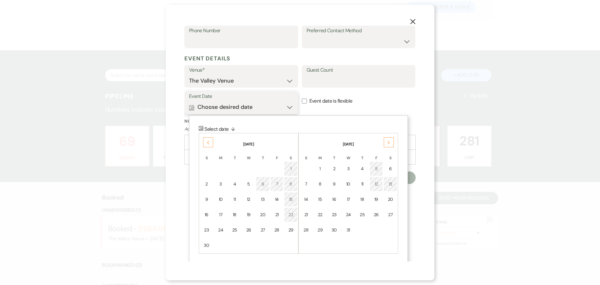
scroll to position [148, 0]
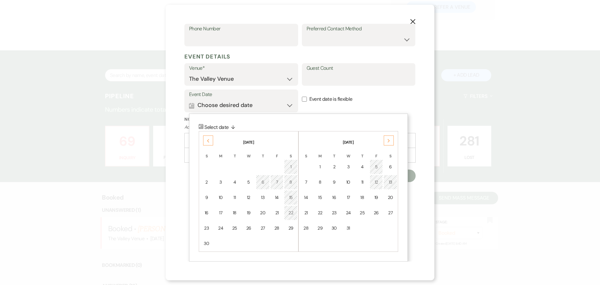
click at [209, 140] on icon "Previous" at bounding box center [208, 141] width 3 height 4
click at [250, 198] on div "15" at bounding box center [248, 197] width 5 height 7
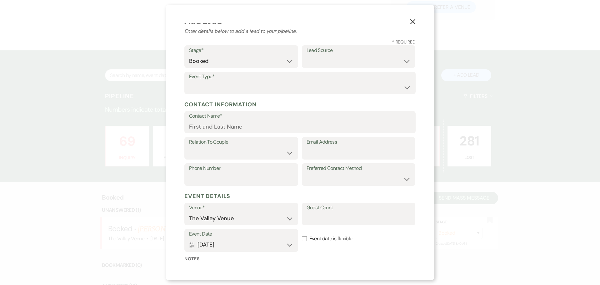
scroll to position [7, 0]
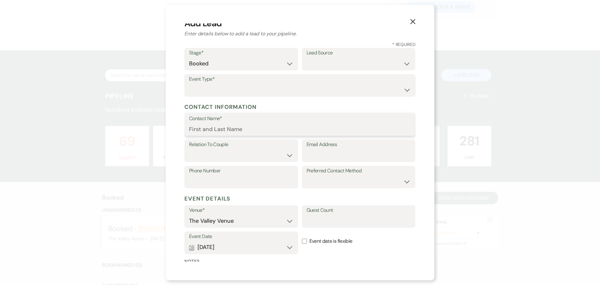
click at [238, 127] on input "Contact Name*" at bounding box center [300, 129] width 222 height 12
type input "[PERSON_NAME]"
click at [243, 155] on select "Couple Planner Parent of Couple Family Member Friend Other" at bounding box center [241, 155] width 104 height 12
select select "1"
click at [189, 149] on select "Couple Planner Parent of Couple Family Member Friend Other" at bounding box center [241, 155] width 104 height 12
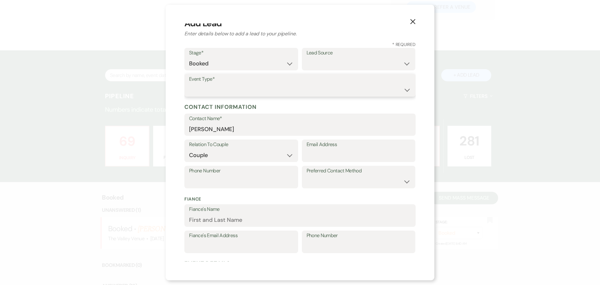
click at [234, 87] on select "Wedding Anniversary Party Baby Shower Bachelorette / Bachelor Party Birthday Pa…" at bounding box center [300, 90] width 222 height 12
select select "13"
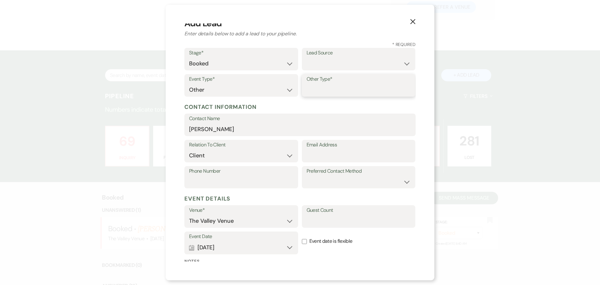
click at [306, 87] on input "Other Type*" at bounding box center [358, 90] width 104 height 12
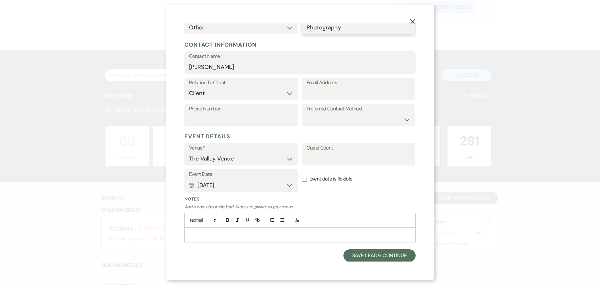
scroll to position [69, 0]
type input "Photography"
click at [316, 87] on label "Email Address" at bounding box center [358, 82] width 104 height 9
click at [316, 87] on input "Email Address" at bounding box center [358, 93] width 104 height 12
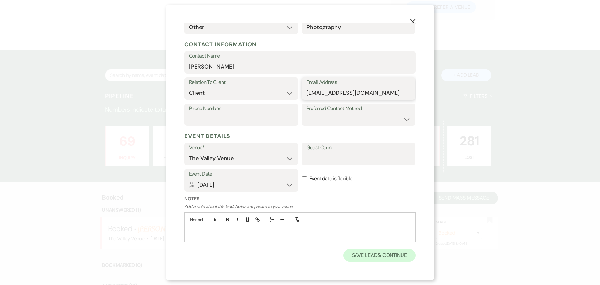
type input "[EMAIL_ADDRESS][DOMAIN_NAME]"
click at [364, 254] on button "Save Lead & Continue" at bounding box center [379, 255] width 72 height 12
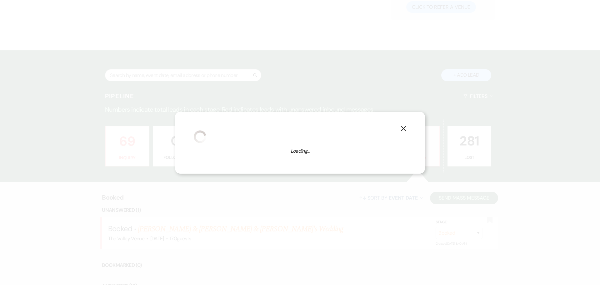
select select "13"
select select "661"
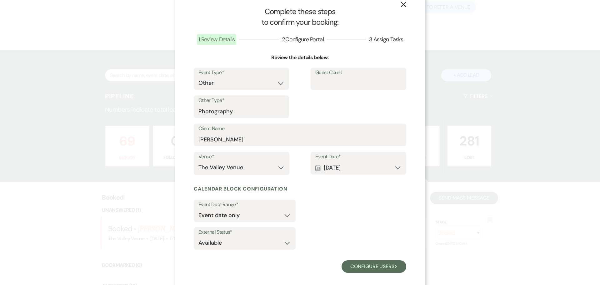
scroll to position [19, 0]
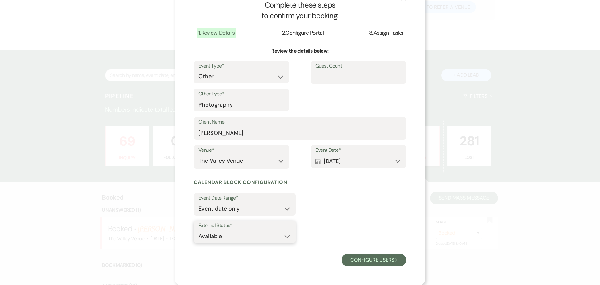
click at [258, 234] on select "Available Unavailable" at bounding box center [244, 236] width 92 height 12
select select "false"
click at [198, 230] on select "Available Unavailable" at bounding box center [244, 236] width 92 height 12
click at [235, 208] on select "Event date only Event date and" at bounding box center [244, 208] width 92 height 12
select select "eventDateAnd"
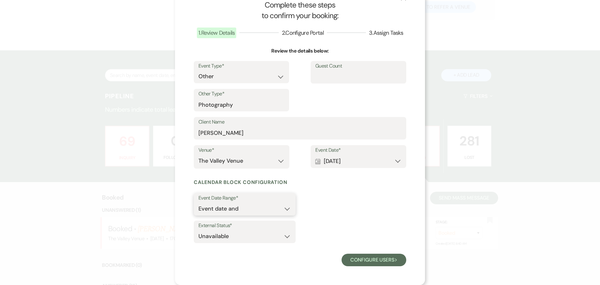
click at [198, 202] on select "Event date only Event date and" at bounding box center [244, 208] width 92 height 12
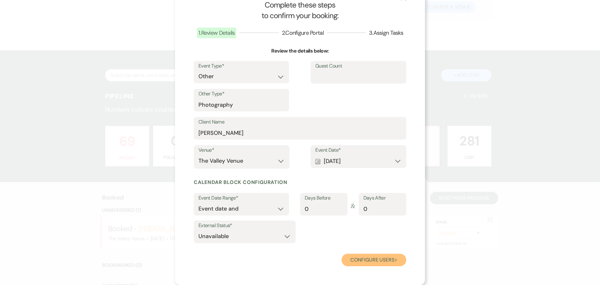
click at [367, 260] on button "Configure users Next" at bounding box center [373, 259] width 65 height 12
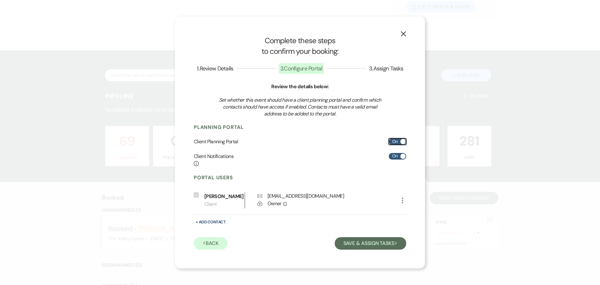
click at [396, 143] on label "On" at bounding box center [397, 141] width 17 height 7
click at [396, 143] on input "On" at bounding box center [397, 141] width 17 height 7
checkbox input "false"
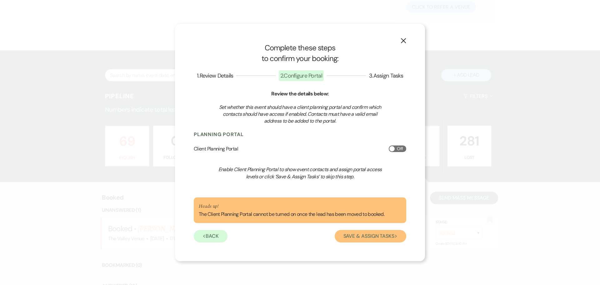
click at [371, 238] on button "Save & Assign Tasks Next" at bounding box center [371, 236] width 72 height 12
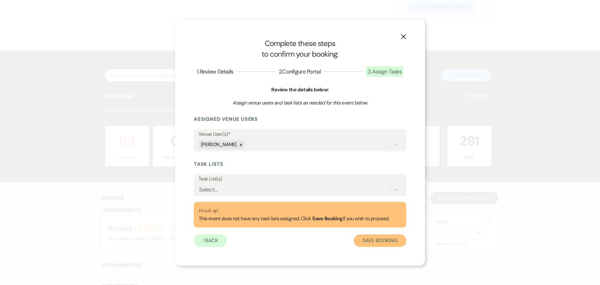
click at [382, 242] on button "Save Booking" at bounding box center [380, 240] width 52 height 12
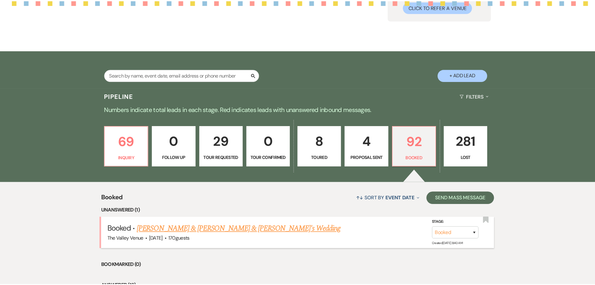
scroll to position [74, 0]
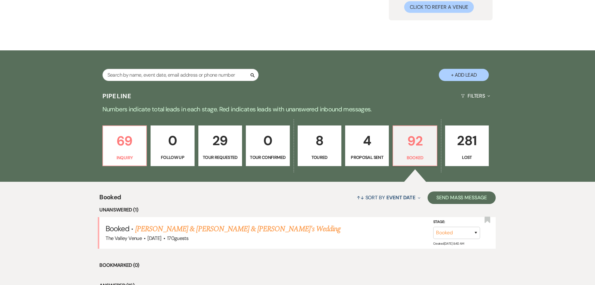
click at [471, 74] on button "+ Add Lead" at bounding box center [464, 75] width 50 height 12
select select "661"
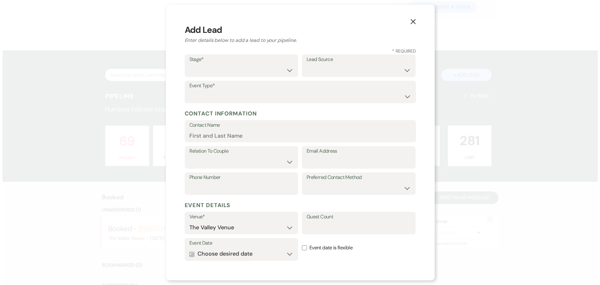
scroll to position [74, 0]
click at [232, 66] on select "Inquiry Follow Up Tour Requested Tour Confirmed Toured Proposal Sent Booked Lost" at bounding box center [241, 70] width 104 height 12
select select "7"
click at [189, 64] on select "Inquiry Follow Up Tour Requested Tour Confirmed Toured Proposal Sent Booked Lost" at bounding box center [241, 70] width 104 height 12
drag, startPoint x: 210, startPoint y: 94, endPoint x: 213, endPoint y: 98, distance: 4.6
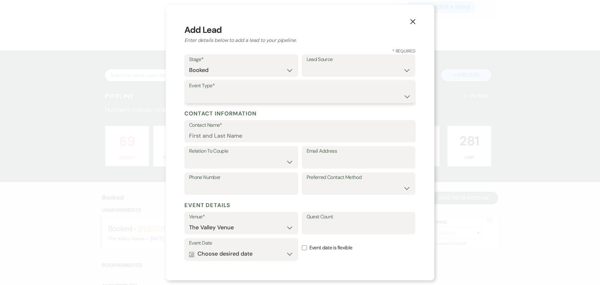
click at [210, 94] on select "Wedding Anniversary Party Baby Shower Bachelorette / Bachelor Party Birthday Pa…" at bounding box center [300, 96] width 222 height 12
select select "13"
click at [327, 94] on input "Other Type*" at bounding box center [358, 96] width 104 height 12
type input "photography event"
click at [188, 254] on div "Event Date Calendar Choose desired date Expand" at bounding box center [241, 249] width 114 height 23
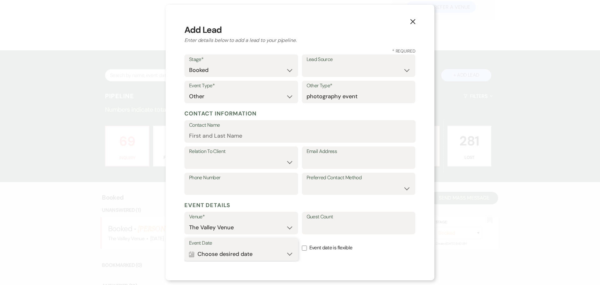
click at [192, 254] on use "button" at bounding box center [191, 254] width 5 height 6
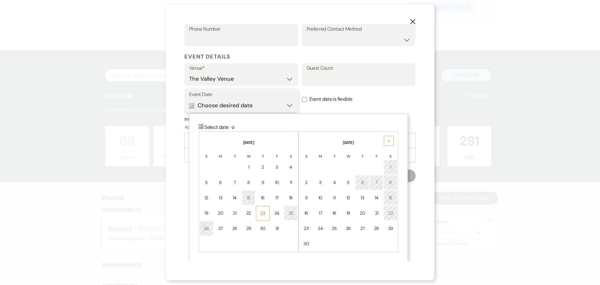
scroll to position [149, 0]
click at [273, 195] on td "17" at bounding box center [276, 197] width 13 height 15
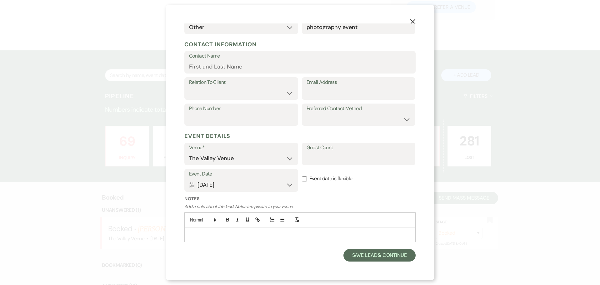
scroll to position [69, 0]
click at [382, 254] on button "Save Lead & Continue" at bounding box center [379, 255] width 72 height 12
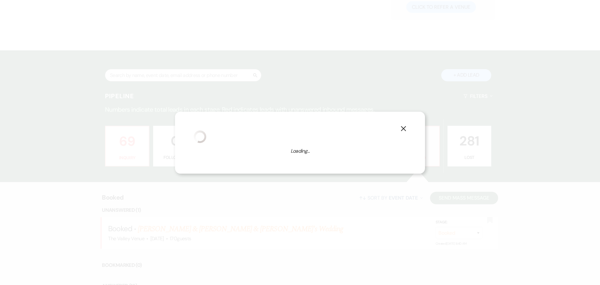
select select "13"
select select "661"
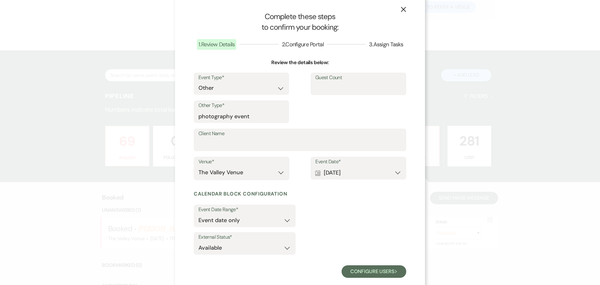
scroll to position [19, 0]
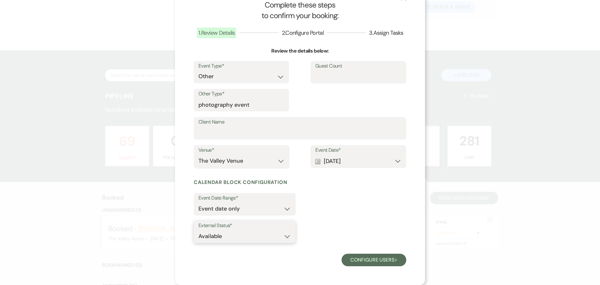
click at [267, 232] on select "Available Unavailable" at bounding box center [244, 236] width 92 height 12
click at [198, 230] on select "Available Unavailable" at bounding box center [244, 236] width 92 height 12
click at [257, 237] on select "Available Unavailable" at bounding box center [244, 236] width 92 height 12
select select "false"
click at [198, 230] on select "Available Unavailable" at bounding box center [244, 236] width 92 height 12
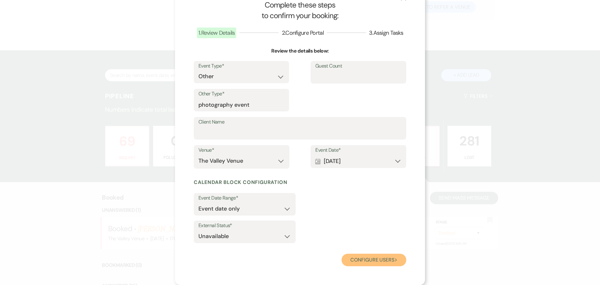
click at [368, 259] on button "Configure users Next" at bounding box center [373, 259] width 65 height 12
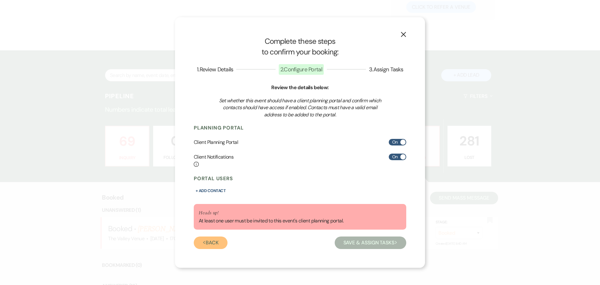
click at [214, 241] on button "Previous Back" at bounding box center [211, 242] width 34 height 12
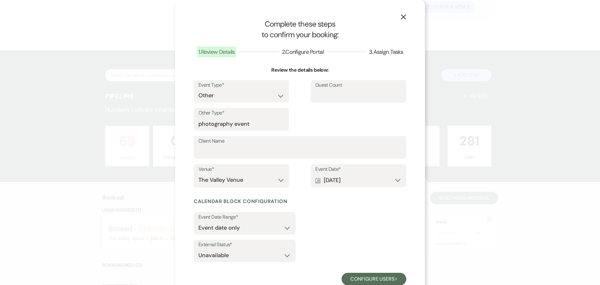
click at [401, 14] on icon "X" at bounding box center [404, 17] width 6 height 6
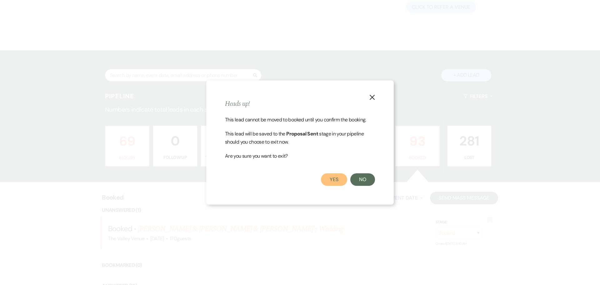
click at [336, 180] on button "Yes" at bounding box center [334, 179] width 26 height 12
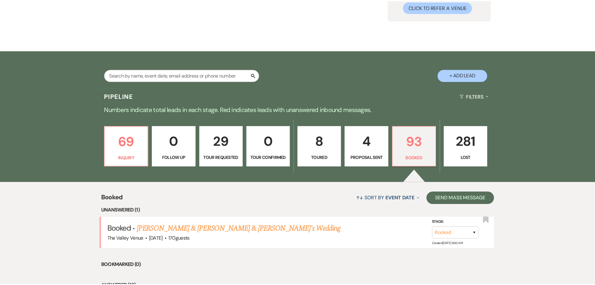
scroll to position [74, 0]
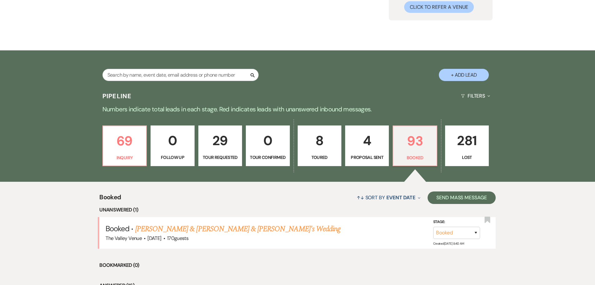
click at [462, 76] on button "+ Add Lead" at bounding box center [464, 75] width 50 height 12
select select "661"
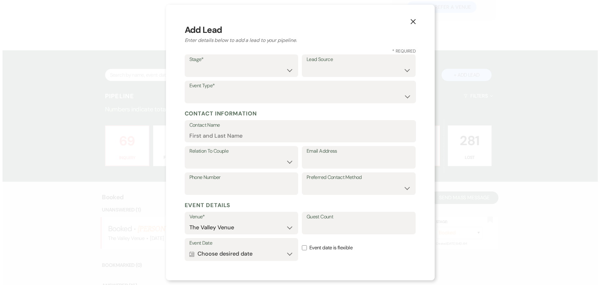
scroll to position [74, 0]
click at [229, 68] on select "Inquiry Follow Up Tour Requested Tour Confirmed Toured Proposal Sent Booked Lost" at bounding box center [241, 70] width 104 height 12
select select "7"
click at [189, 64] on select "Inquiry Follow Up Tour Requested Tour Confirmed Toured Proposal Sent Booked Lost" at bounding box center [241, 70] width 104 height 12
click at [251, 90] on select "Wedding Anniversary Party Baby Shower Bachelorette / Bachelor Party Birthday Pa…" at bounding box center [300, 96] width 222 height 12
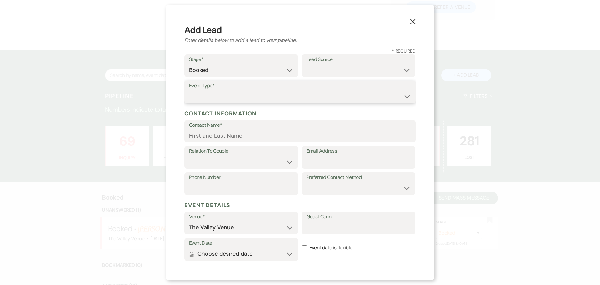
select select "13"
click at [317, 92] on input "Other Type*" at bounding box center [358, 96] width 104 height 12
type input "photography event"
click at [226, 138] on input "Contact Name" at bounding box center [300, 136] width 222 height 12
type input "[PERSON_NAME]"
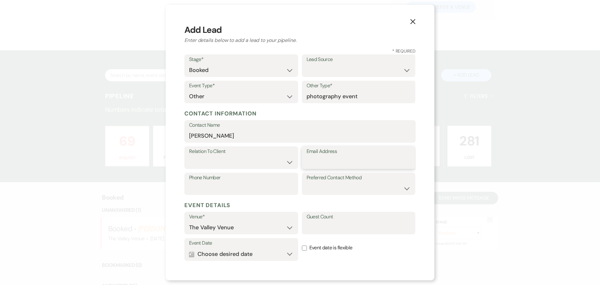
click at [332, 165] on input "Email Address" at bounding box center [358, 162] width 104 height 12
type input "[EMAIL_ADDRESS][DOMAIN_NAME]"
click at [244, 160] on select "Client Event Planner Parent of Client Family Member Friend Other" at bounding box center [241, 162] width 104 height 12
select select "1"
click at [189, 156] on select "Client Event Planner Parent of Client Family Member Friend Other" at bounding box center [241, 162] width 104 height 12
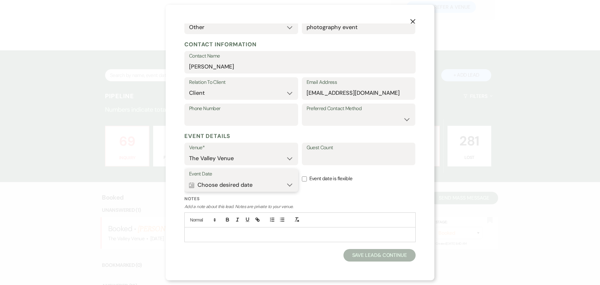
click at [243, 190] on button "Calendar Choose desired date Expand" at bounding box center [241, 184] width 104 height 12
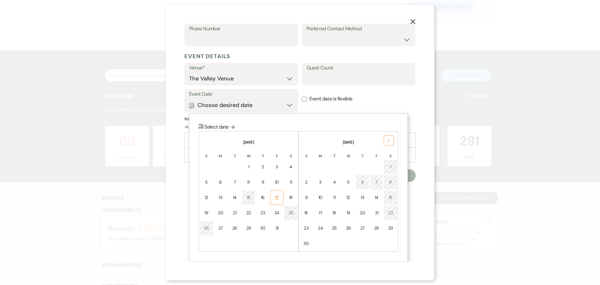
click at [278, 194] on div "17" at bounding box center [276, 197] width 5 height 7
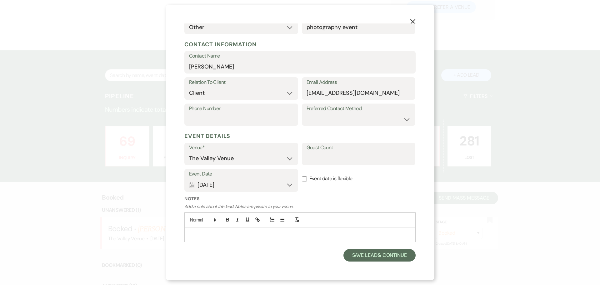
scroll to position [69, 0]
click at [382, 254] on button "Save Lead & Continue" at bounding box center [379, 255] width 72 height 12
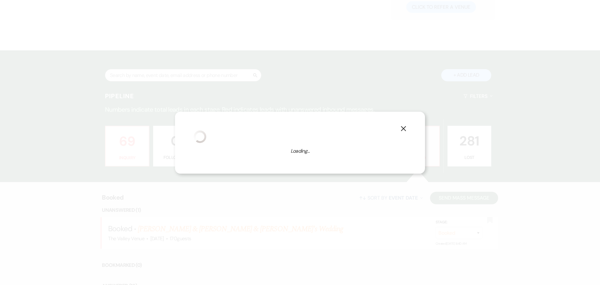
select select "13"
select select "661"
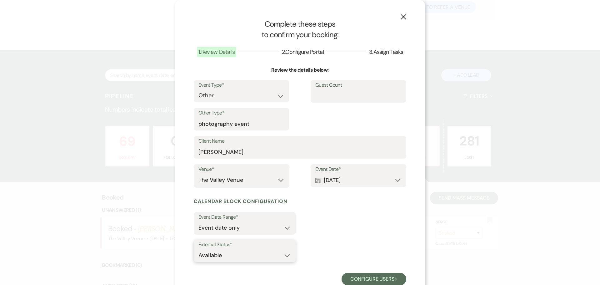
drag, startPoint x: 252, startPoint y: 254, endPoint x: 252, endPoint y: 259, distance: 5.3
click at [252, 254] on select "Available Unavailable" at bounding box center [244, 255] width 92 height 12
select select "false"
click at [198, 249] on select "Available Unavailable" at bounding box center [244, 255] width 92 height 12
click at [361, 274] on button "Configure users Next" at bounding box center [373, 278] width 65 height 12
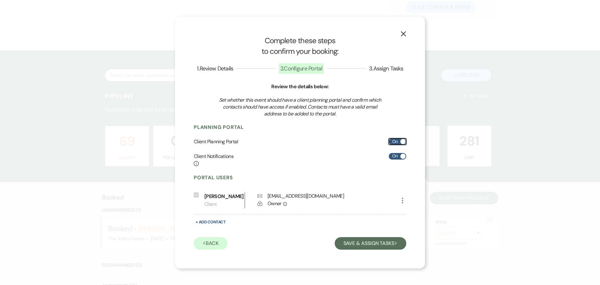
click at [399, 145] on label "On" at bounding box center [397, 141] width 17 height 7
click at [399, 145] on input "On" at bounding box center [397, 141] width 17 height 7
checkbox input "false"
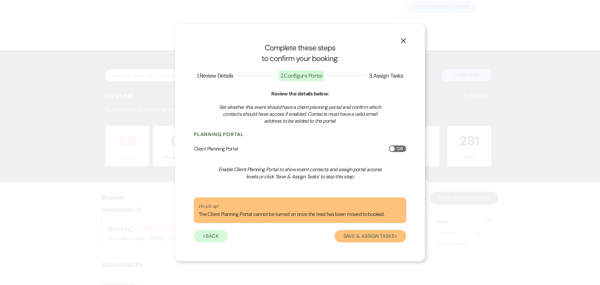
click at [377, 238] on button "Save & Assign Tasks Next" at bounding box center [371, 236] width 72 height 12
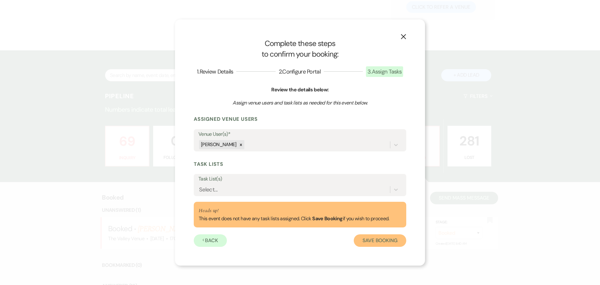
click at [385, 245] on button "Save Booking" at bounding box center [380, 240] width 52 height 12
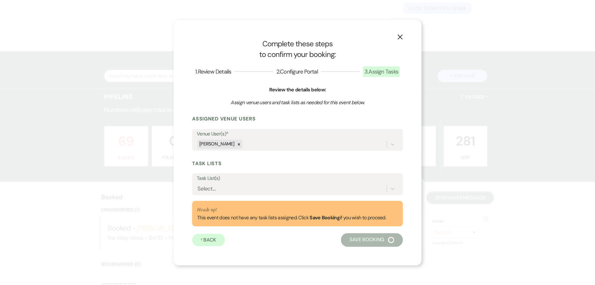
scroll to position [74, 0]
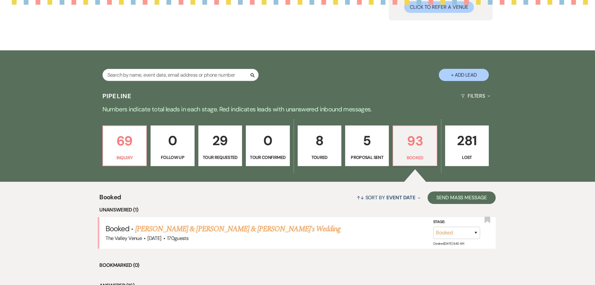
click at [466, 76] on button "+ Add Lead" at bounding box center [464, 75] width 50 height 12
select select "661"
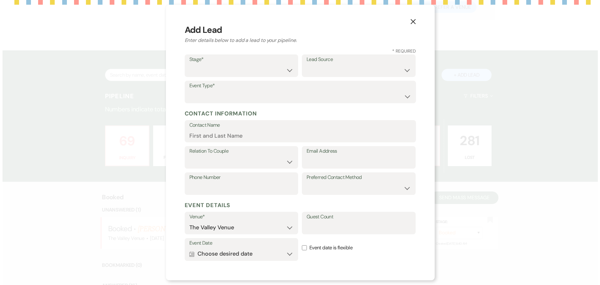
scroll to position [74, 0]
click at [221, 69] on select "Inquiry Follow Up Tour Requested Tour Confirmed Toured Proposal Sent Booked Lost" at bounding box center [241, 70] width 104 height 12
select select "7"
click at [189, 64] on select "Inquiry Follow Up Tour Requested Tour Confirmed Toured Proposal Sent Booked Lost" at bounding box center [241, 70] width 104 height 12
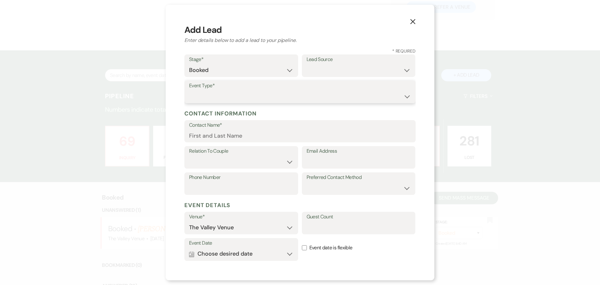
click at [230, 96] on select "Wedding Anniversary Party Baby Shower Bachelorette / Bachelor Party Birthday Pa…" at bounding box center [300, 96] width 222 height 12
select select "13"
click at [327, 97] on input "Other Type*" at bounding box center [358, 96] width 104 height 12
type input "o"
type input "photography event"
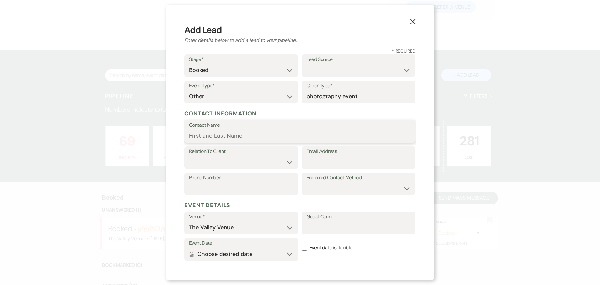
click at [228, 135] on input "Contact Name" at bounding box center [300, 136] width 222 height 12
type input "[PERSON_NAME]"
click at [329, 165] on input "Email Address" at bounding box center [358, 162] width 104 height 12
type input "[EMAIL_ADDRESS][DOMAIN_NAME]"
click at [192, 251] on icon "Calendar" at bounding box center [191, 254] width 5 height 6
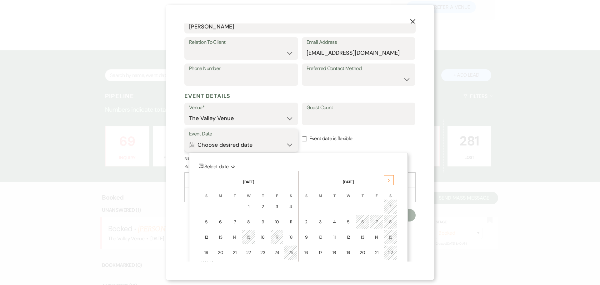
scroll to position [149, 0]
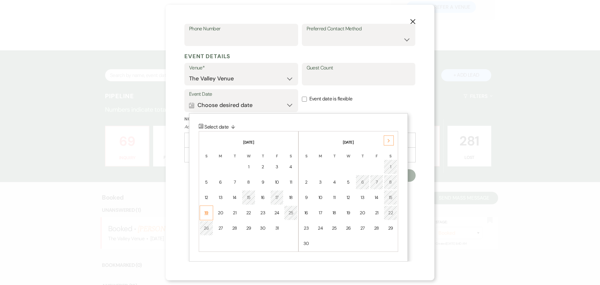
click at [211, 211] on td "19" at bounding box center [206, 212] width 13 height 15
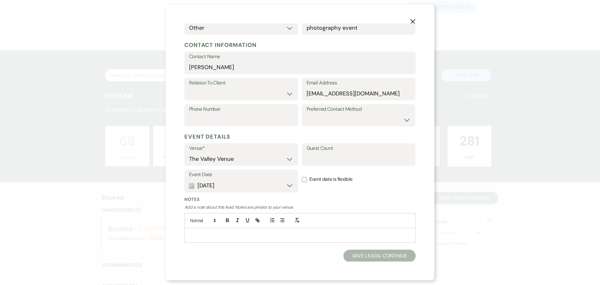
scroll to position [69, 0]
drag, startPoint x: 238, startPoint y: 93, endPoint x: 237, endPoint y: 98, distance: 5.2
click at [238, 93] on select "Client Event Planner Parent of Client Family Member Friend Other" at bounding box center [241, 93] width 104 height 12
select select "1"
click at [189, 87] on select "Client Event Planner Parent of Client Family Member Friend Other" at bounding box center [241, 93] width 104 height 12
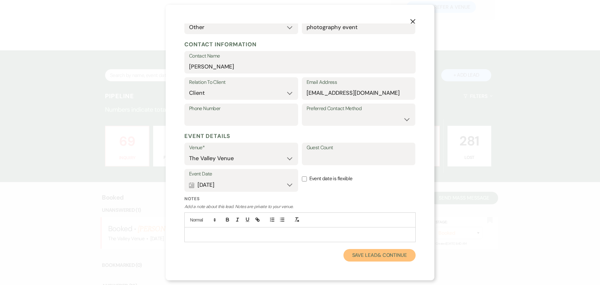
click at [365, 254] on button "Save Lead & Continue" at bounding box center [379, 255] width 72 height 12
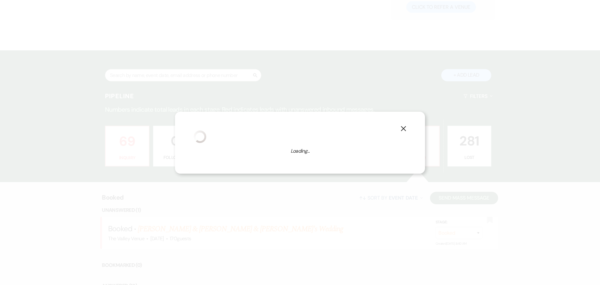
select select "13"
select select "661"
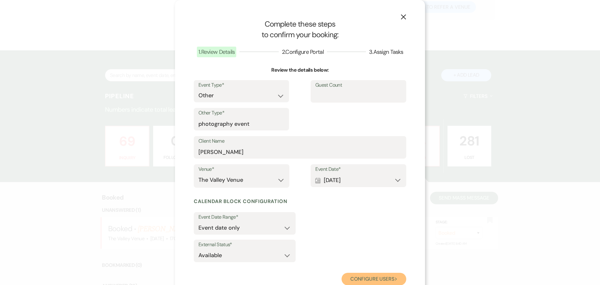
click at [358, 280] on button "Configure users Next" at bounding box center [373, 278] width 65 height 12
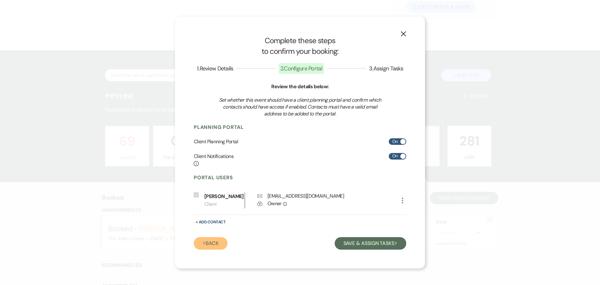
click at [215, 244] on button "Previous Back" at bounding box center [211, 243] width 34 height 12
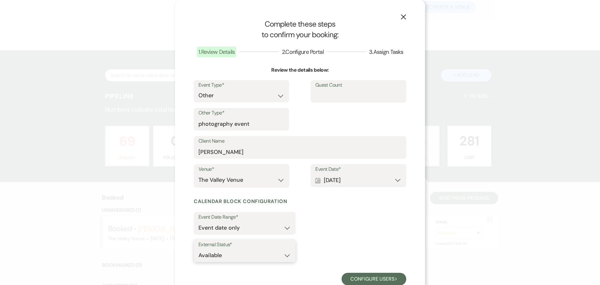
drag, startPoint x: 215, startPoint y: 259, endPoint x: 223, endPoint y: 256, distance: 8.6
click at [215, 259] on select "Available Unavailable" at bounding box center [244, 255] width 92 height 12
select select "false"
click at [198, 249] on select "Available Unavailable" at bounding box center [244, 255] width 92 height 12
click at [364, 273] on button "Configure users Next" at bounding box center [373, 278] width 65 height 12
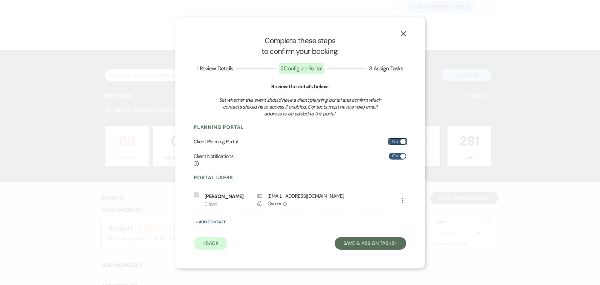
click at [397, 142] on label "On" at bounding box center [397, 141] width 17 height 7
click at [397, 142] on input "On" at bounding box center [397, 141] width 17 height 7
checkbox input "false"
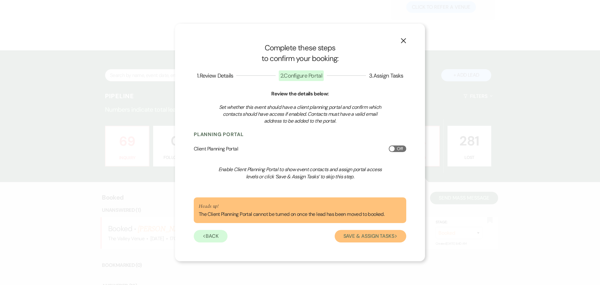
click at [356, 237] on button "Save & Assign Tasks Next" at bounding box center [371, 236] width 72 height 12
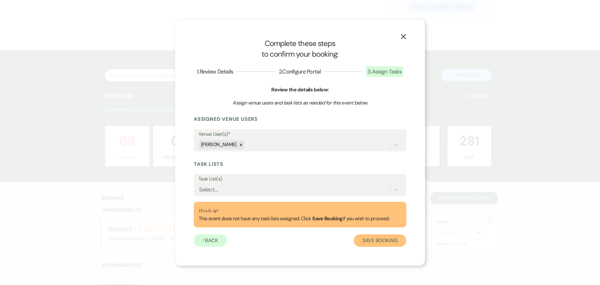
click at [371, 239] on button "Save Booking" at bounding box center [380, 240] width 52 height 12
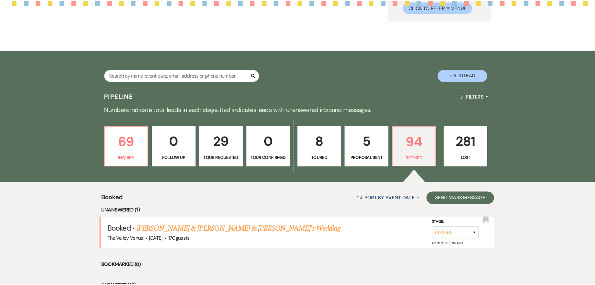
scroll to position [74, 0]
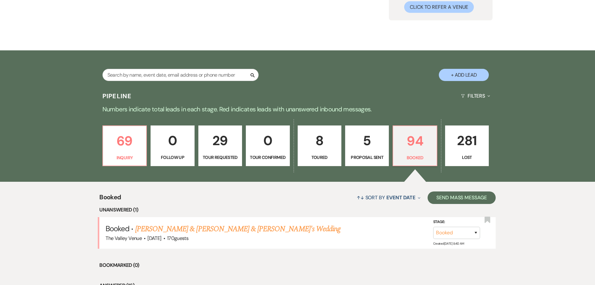
click at [476, 73] on button "+ Add Lead" at bounding box center [464, 75] width 50 height 12
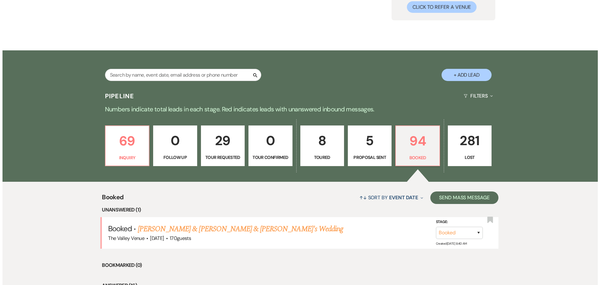
scroll to position [74, 0]
select select "661"
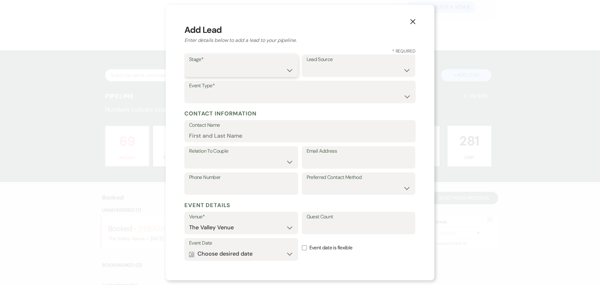
drag, startPoint x: 219, startPoint y: 69, endPoint x: 220, endPoint y: 76, distance: 7.3
click at [219, 69] on select "Inquiry Follow Up Tour Requested Tour Confirmed Toured Proposal Sent Booked Lost" at bounding box center [241, 70] width 104 height 12
select select "7"
click at [189, 64] on select "Inquiry Follow Up Tour Requested Tour Confirmed Toured Proposal Sent Booked Lost" at bounding box center [241, 70] width 104 height 12
click at [221, 93] on select "Wedding Anniversary Party Baby Shower Bachelorette / Bachelor Party Birthday Pa…" at bounding box center [300, 96] width 222 height 12
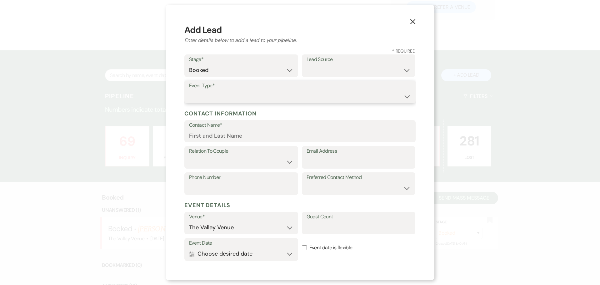
select select "13"
click at [337, 95] on input "Other Type*" at bounding box center [358, 96] width 104 height 12
type input "photography event"
drag, startPoint x: 212, startPoint y: 135, endPoint x: 214, endPoint y: 141, distance: 6.9
click at [212, 135] on input "Contact Name" at bounding box center [300, 136] width 222 height 12
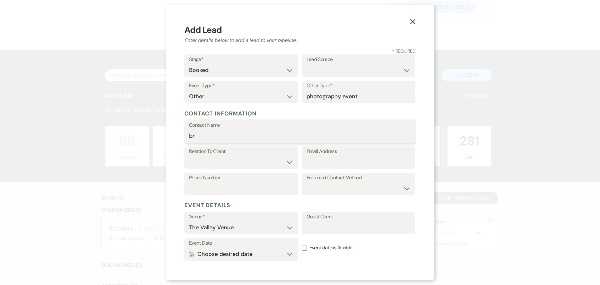
type input "[PERSON_NAME]"
click at [316, 162] on input "Email Address" at bounding box center [358, 162] width 104 height 12
type input "[EMAIL_ADDRESS][DOMAIN_NAME]"
click at [202, 142] on div "Contact Name [PERSON_NAME]" at bounding box center [299, 131] width 231 height 22
click at [204, 157] on select "Client Event Planner Parent of Client Family Member Friend Other" at bounding box center [241, 162] width 104 height 12
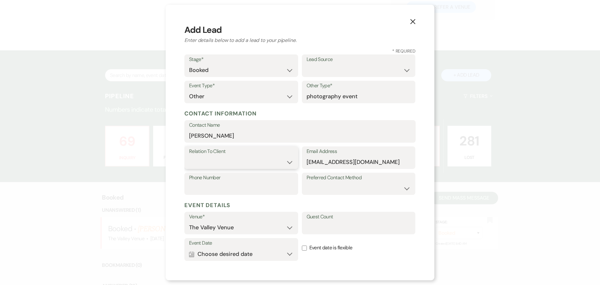
select select "1"
click at [189, 156] on select "Client Event Planner Parent of Client Family Member Friend Other" at bounding box center [241, 162] width 104 height 12
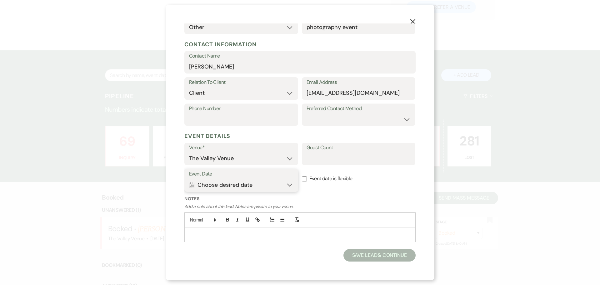
click at [252, 180] on button "Calendar Choose desired date Expand" at bounding box center [241, 184] width 104 height 12
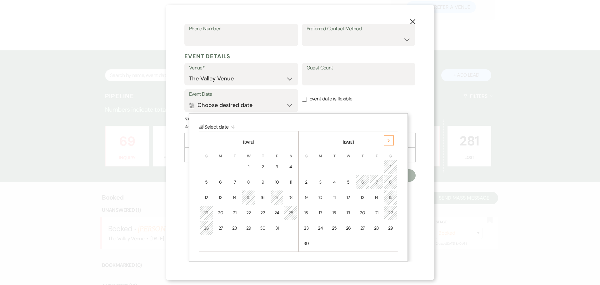
drag, startPoint x: 216, startPoint y: 212, endPoint x: 315, endPoint y: 174, distance: 106.7
click at [216, 212] on td "20" at bounding box center [221, 212] width 14 height 15
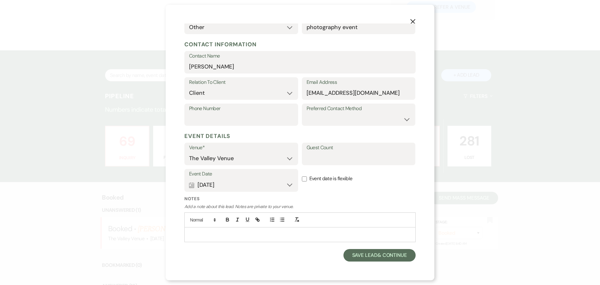
scroll to position [69, 0]
click at [366, 254] on button "Save Lead & Continue" at bounding box center [379, 255] width 72 height 12
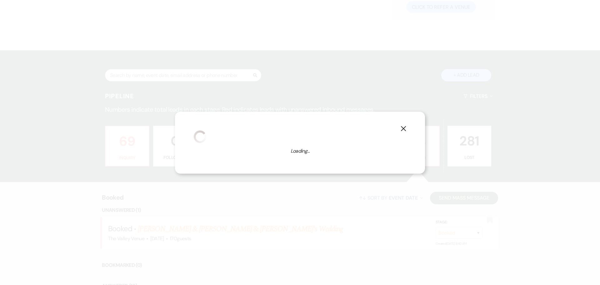
select select "13"
select select "661"
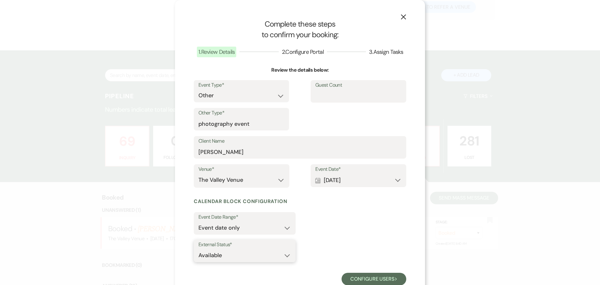
drag, startPoint x: 244, startPoint y: 252, endPoint x: 247, endPoint y: 258, distance: 7.3
click at [244, 252] on select "Available Unavailable" at bounding box center [244, 255] width 92 height 12
select select "false"
click at [198, 249] on select "Available Unavailable" at bounding box center [244, 255] width 92 height 12
click at [353, 275] on button "Configure users Next" at bounding box center [373, 278] width 65 height 12
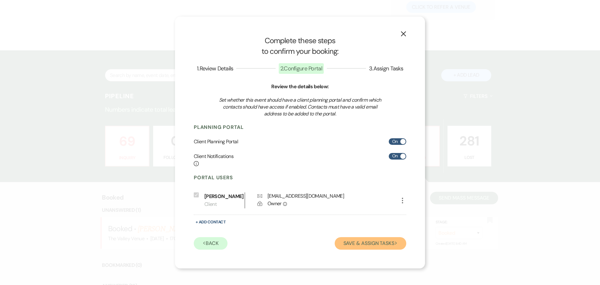
click at [364, 238] on button "Save & Assign Tasks Next" at bounding box center [371, 243] width 72 height 12
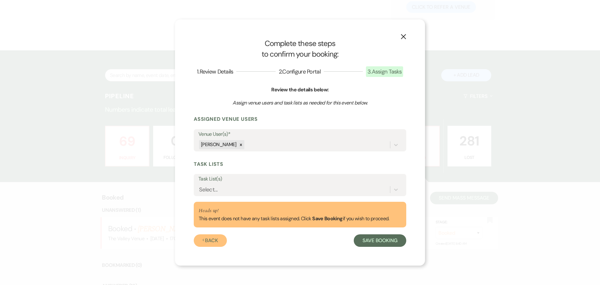
click at [217, 246] on button "Previous Back" at bounding box center [210, 240] width 33 height 12
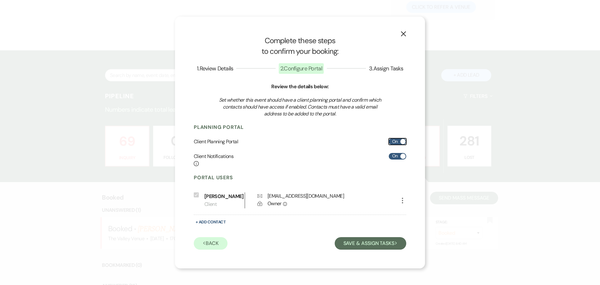
click at [395, 139] on label "On" at bounding box center [397, 141] width 17 height 7
click at [395, 139] on input "On" at bounding box center [397, 141] width 17 height 7
checkbox input "false"
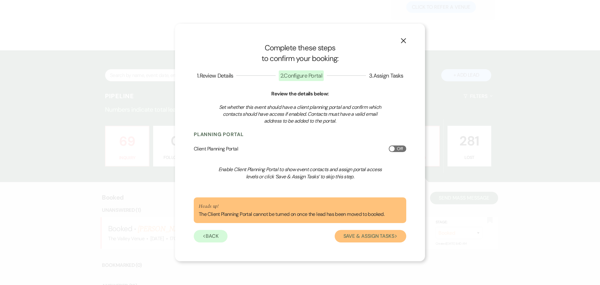
click at [361, 233] on button "Save & Assign Tasks Next" at bounding box center [371, 236] width 72 height 12
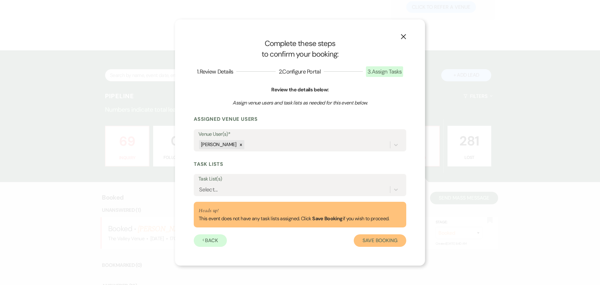
click at [373, 238] on button "Save Booking" at bounding box center [380, 240] width 52 height 12
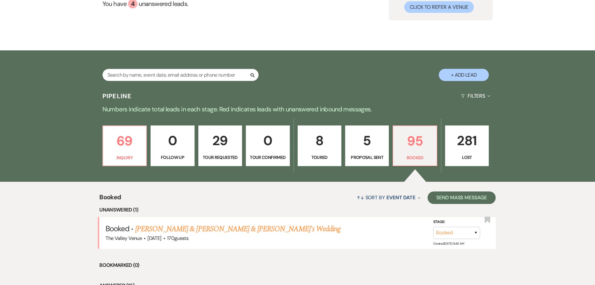
scroll to position [0, 0]
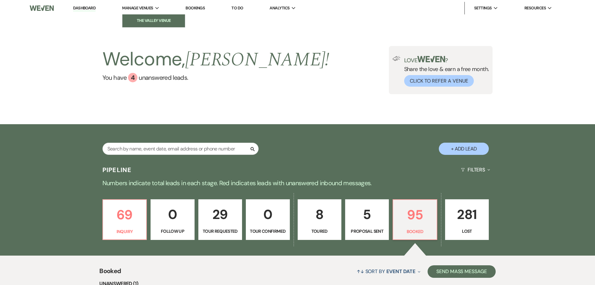
click at [140, 23] on li "The Valley Venue" at bounding box center [154, 20] width 56 height 6
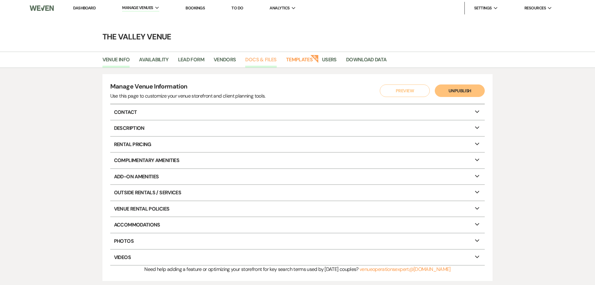
click at [260, 57] on link "Docs & Files" at bounding box center [260, 62] width 31 height 12
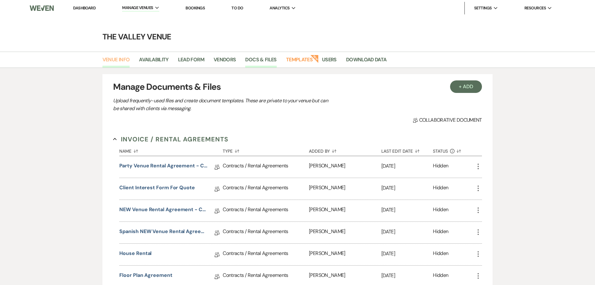
click at [117, 61] on link "Venue Info" at bounding box center [115, 62] width 27 height 12
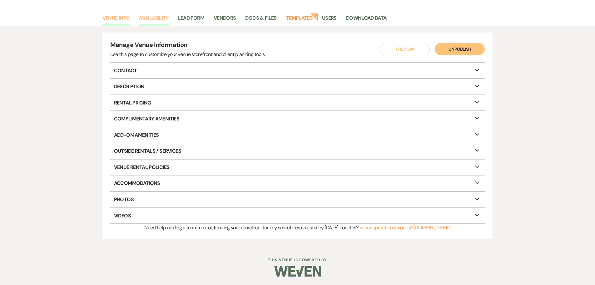
scroll to position [42, 0]
click at [152, 13] on link "Availability" at bounding box center [153, 19] width 29 height 12
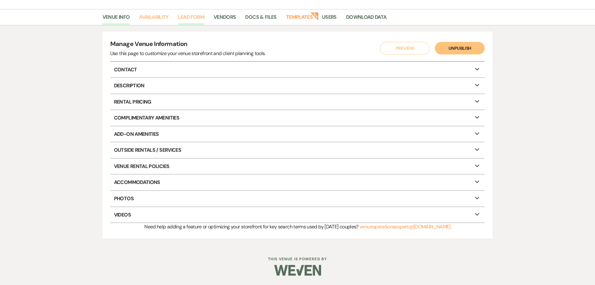
select select "2"
select select "2026"
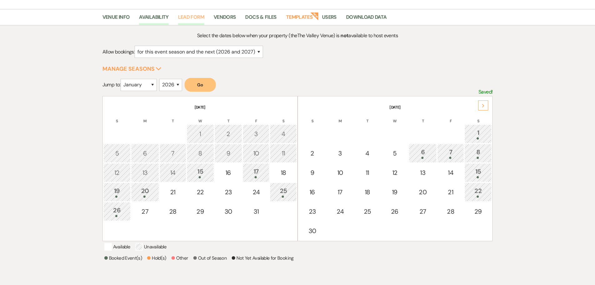
click at [198, 19] on link "Lead Form" at bounding box center [191, 19] width 26 height 12
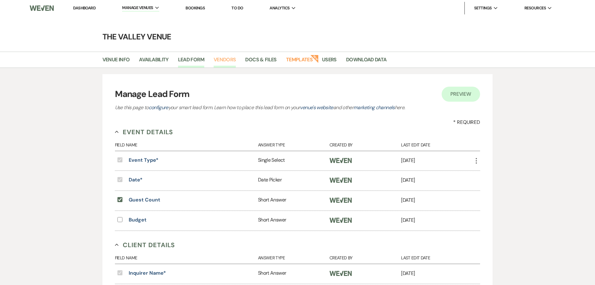
click at [227, 63] on link "Vendors" at bounding box center [225, 62] width 22 height 12
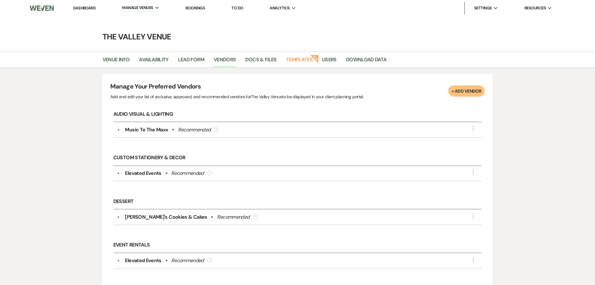
click at [195, 4] on li "Bookings" at bounding box center [195, 8] width 26 height 12
click at [195, 6] on link "Bookings" at bounding box center [195, 7] width 19 height 5
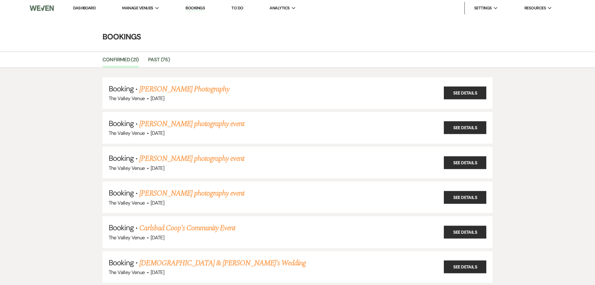
click at [91, 6] on link "Dashboard" at bounding box center [84, 7] width 22 height 5
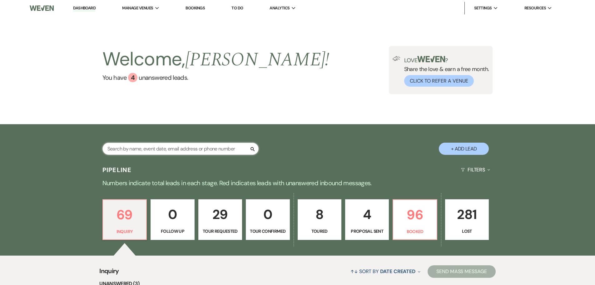
click at [180, 150] on input "text" at bounding box center [180, 148] width 156 height 12
type input "c"
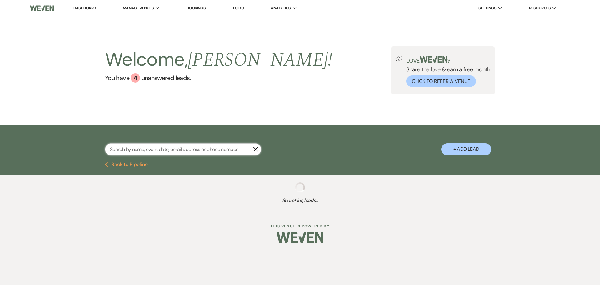
type input "v"
select select "2"
select select "6"
select select "2"
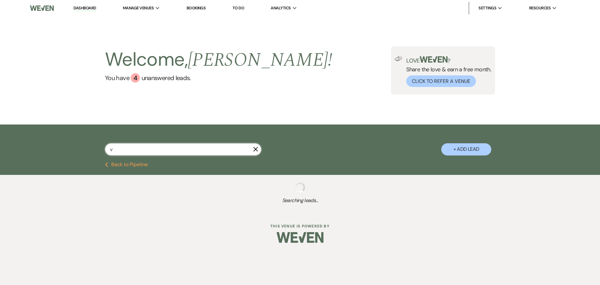
select select "2"
select select "8"
select select "5"
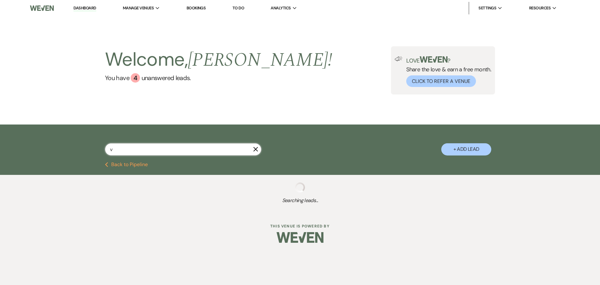
select select "8"
select select "5"
select select "8"
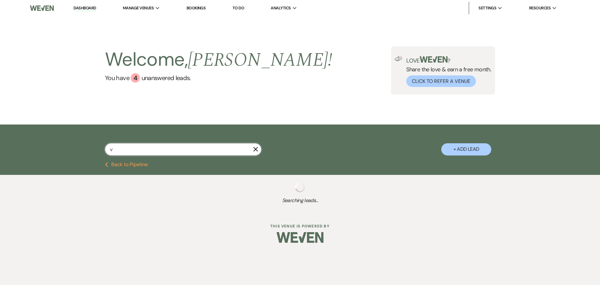
select select "2"
select select "8"
select select "5"
select select "8"
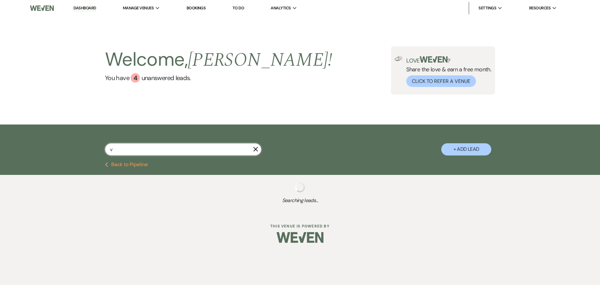
select select "8"
select select "5"
select select "2"
select select "8"
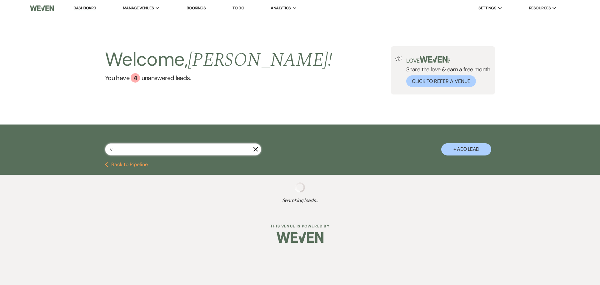
select select "2"
select select "8"
select select "5"
select select "8"
select select "5"
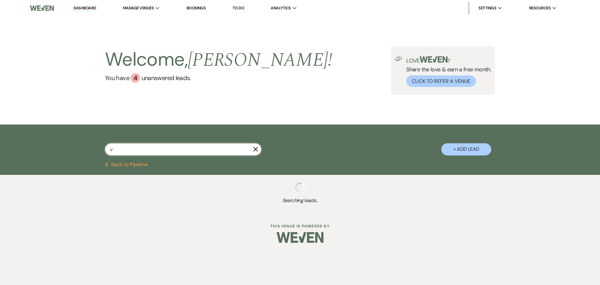
select select "8"
select select "5"
select select "8"
select select "3"
select select "2"
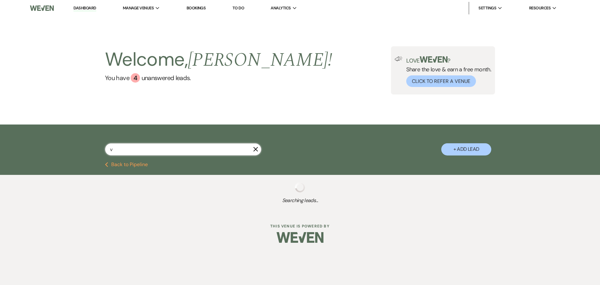
select select "8"
select select "10"
select select "8"
select select "5"
select select "8"
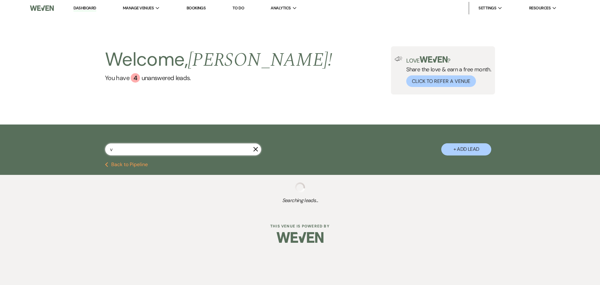
select select "8"
select select "5"
select select "2"
select select "8"
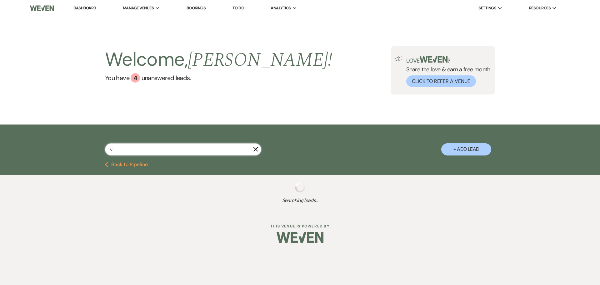
select select "8"
select select "5"
select select "8"
select select "5"
select select "8"
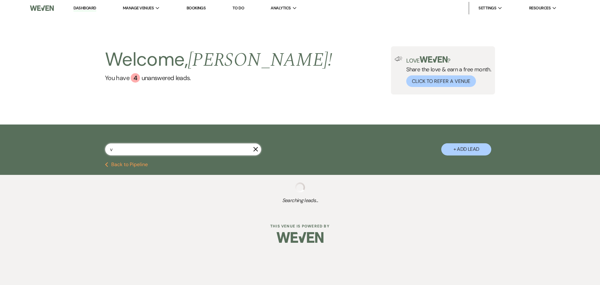
select select "8"
select select "5"
select select "8"
select select "5"
select select "8"
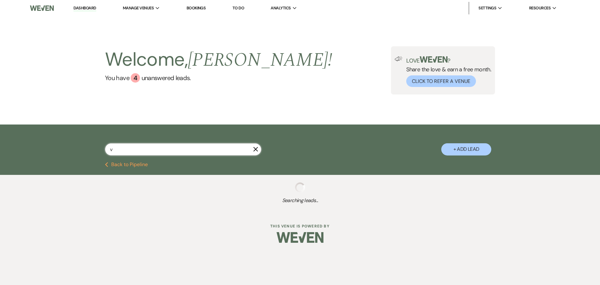
select select "5"
select select "8"
select select "5"
select select "8"
select select "5"
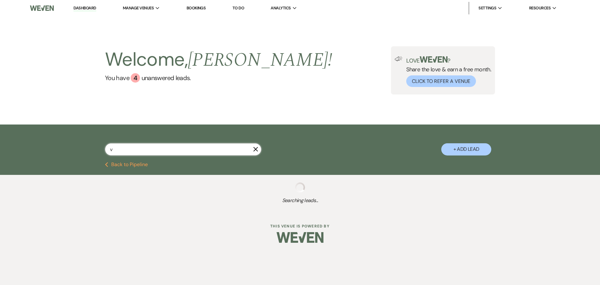
select select "8"
select select "5"
select select "8"
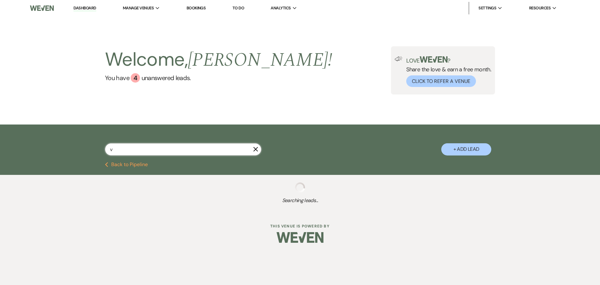
select select "5"
select select "8"
select select "5"
select select "8"
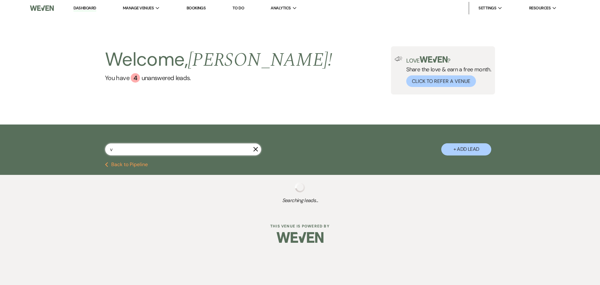
select select "5"
select select "8"
select select "5"
select select "8"
select select "5"
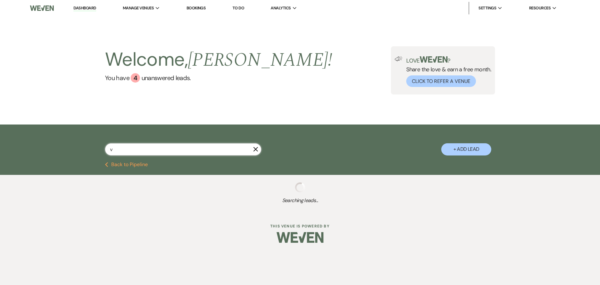
select select "8"
select select "5"
select select "8"
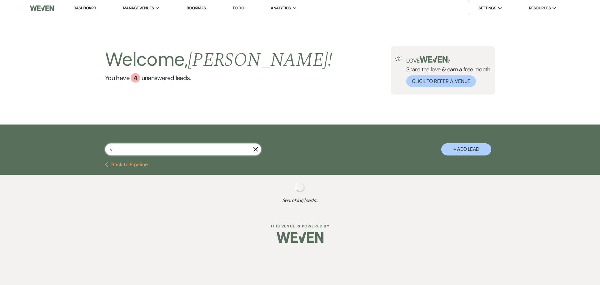
select select "5"
select select "8"
select select "5"
select select "8"
select select "5"
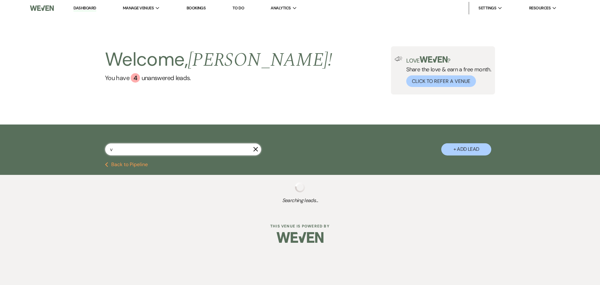
select select "8"
select select "5"
select select "8"
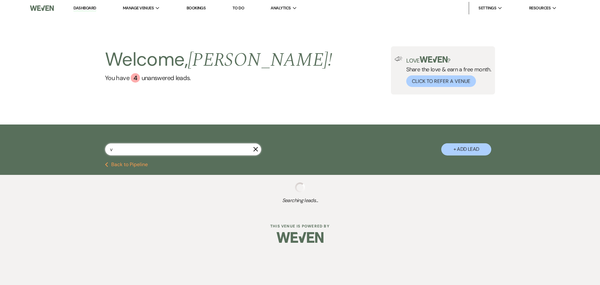
select select "5"
select select "8"
select select "5"
select select "8"
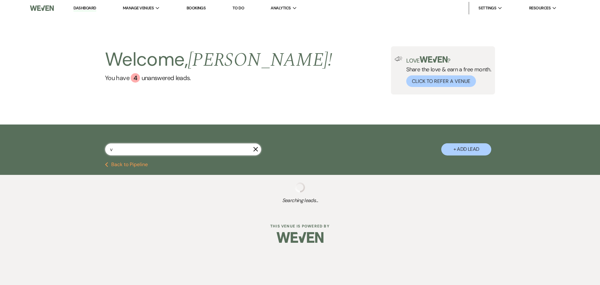
select select "5"
select select "8"
select select "5"
select select "8"
select select "7"
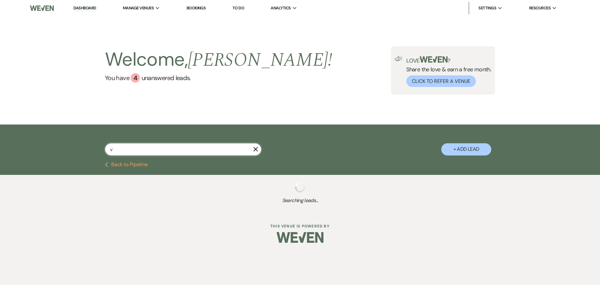
select select "8"
select select "5"
select select "8"
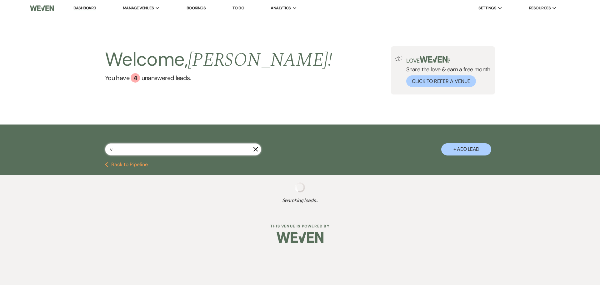
select select "9"
select select "8"
select select "5"
select select "8"
select select "5"
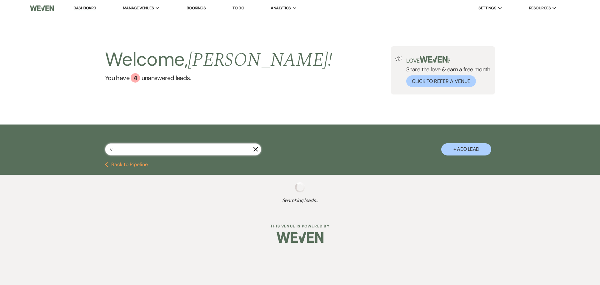
select select "8"
select select "5"
select select "8"
select select "5"
select select "8"
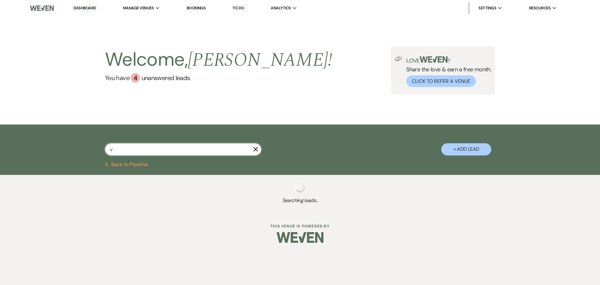
select select "8"
select select "5"
select select "8"
select select "5"
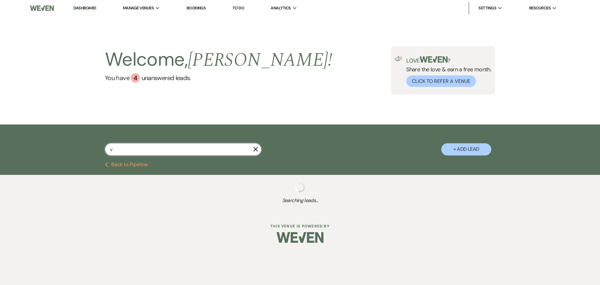
select select "8"
select select "5"
select select "8"
select select "4"
select select "8"
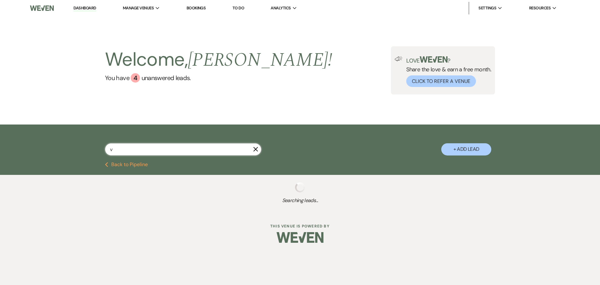
select select "8"
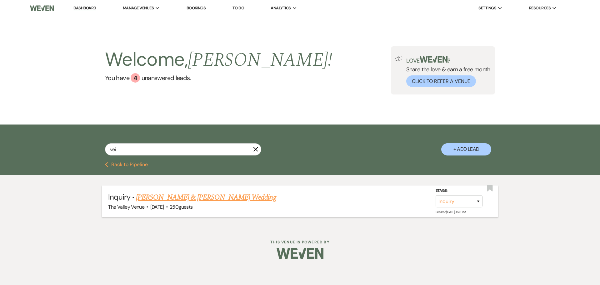
click at [229, 195] on link "[PERSON_NAME] & [PERSON_NAME] Wedding" at bounding box center [206, 197] width 140 height 11
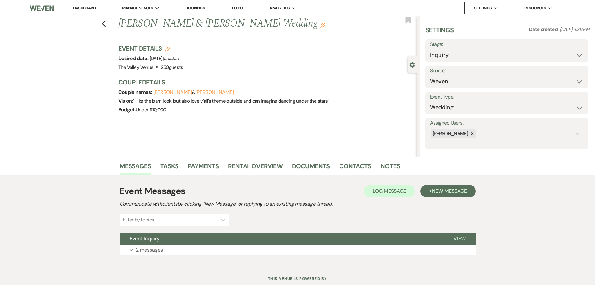
scroll to position [20, 0]
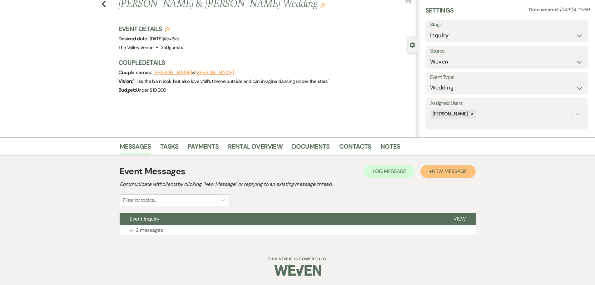
click at [458, 174] on span "New Message" at bounding box center [449, 171] width 35 height 7
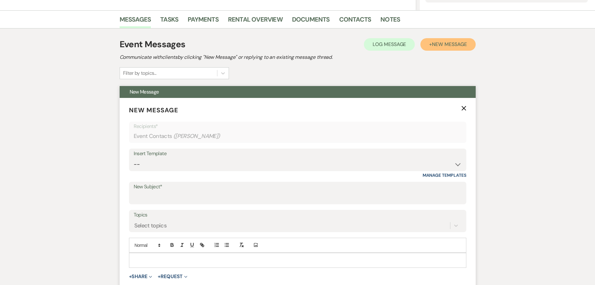
scroll to position [252, 0]
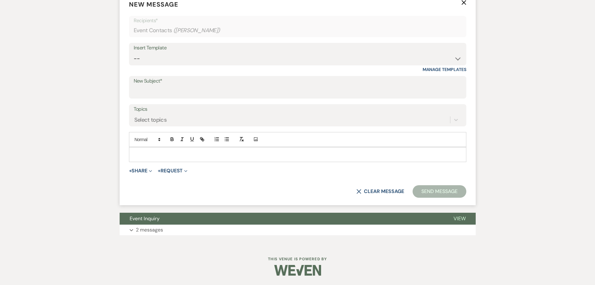
click at [175, 157] on p at bounding box center [297, 154] width 327 height 7
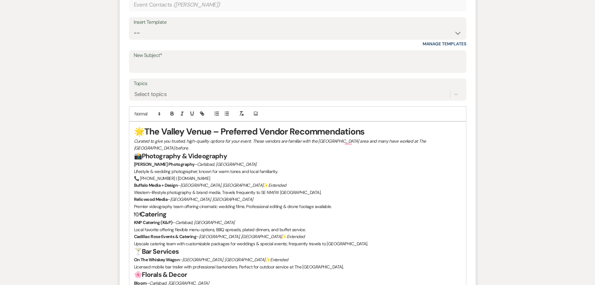
scroll to position [283, 0]
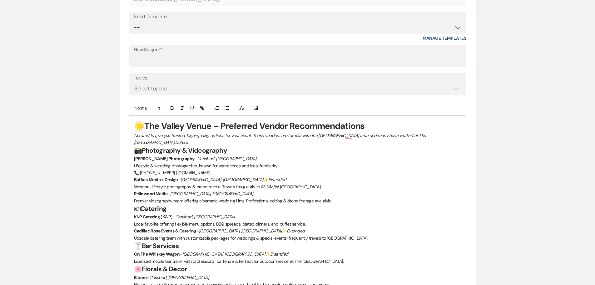
click at [444, 136] on p "Curated to give you trusted, high-quality options for your event. These vendors…" at bounding box center [297, 139] width 327 height 14
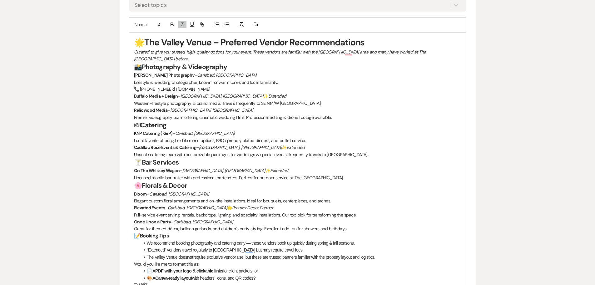
scroll to position [377, 0]
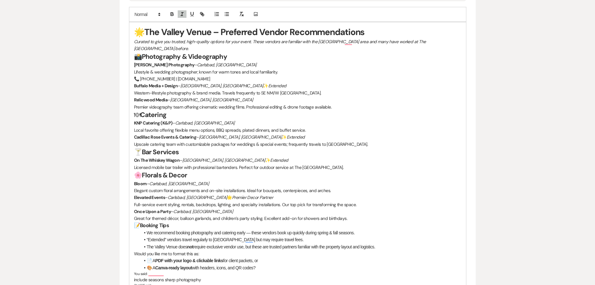
click at [237, 82] on p "Buffalo Media + Design – [GEOGRAPHIC_DATA], [GEOGRAPHIC_DATA] ✨ Extended" at bounding box center [297, 85] width 327 height 7
drag, startPoint x: 206, startPoint y: 77, endPoint x: 184, endPoint y: 81, distance: 22.5
click at [184, 82] on p "Buffalo Media + Design – [GEOGRAPHIC_DATA], [GEOGRAPHIC_DATA] ✨ Extended" at bounding box center [297, 85] width 327 height 7
drag, startPoint x: 237, startPoint y: 77, endPoint x: 216, endPoint y: 81, distance: 20.5
click at [216, 82] on p "Buffalo Media + Design – [GEOGRAPHIC_DATA], [GEOGRAPHIC_DATA] ✨ Extended" at bounding box center [297, 85] width 327 height 7
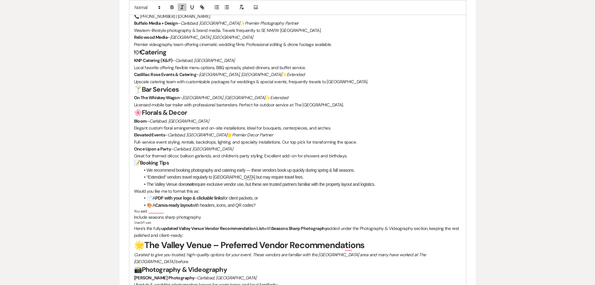
scroll to position [471, 0]
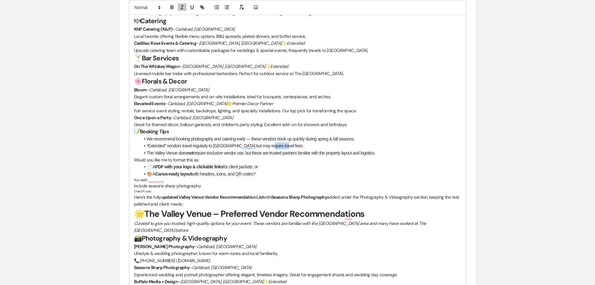
drag, startPoint x: 280, startPoint y: 138, endPoint x: 263, endPoint y: 137, distance: 17.2
click at [263, 142] on li "“Extended” vendors travel regularly to [GEOGRAPHIC_DATA] but may require travel…" at bounding box center [300, 145] width 321 height 7
click at [254, 149] on li "The Valley Venue does not require exclusive vendor use, but these are trusted p…" at bounding box center [300, 152] width 321 height 7
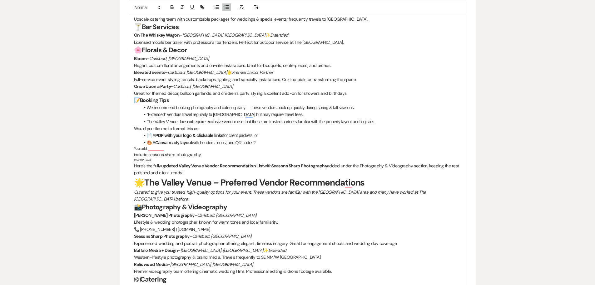
drag, startPoint x: 262, startPoint y: 135, endPoint x: 130, endPoint y: 121, distance: 132.9
click at [130, 121] on div "Event Messages Log Log Message + New Message Communicate with clients by clicki…" at bounding box center [298, 72] width 356 height 787
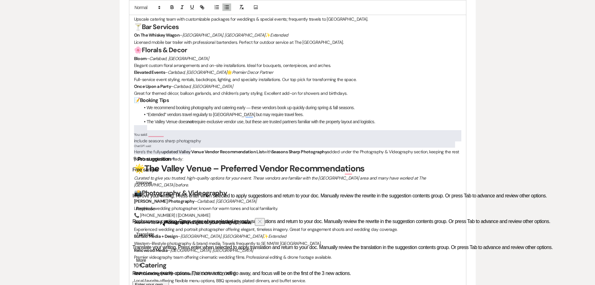
drag, startPoint x: 197, startPoint y: 151, endPoint x: 162, endPoint y: 119, distance: 47.8
click at [133, 127] on div "🌟 The Valley Venue – Preferred Vendor Recommendations Curated to give you trust…" at bounding box center [297, 136] width 337 height 479
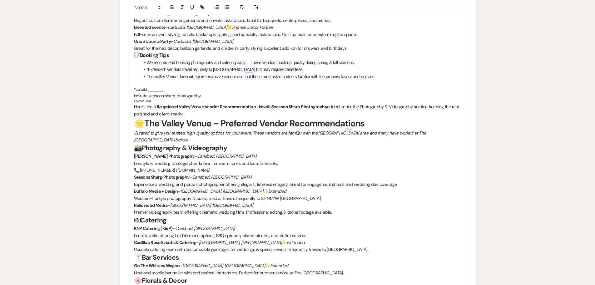
scroll to position [627, 0]
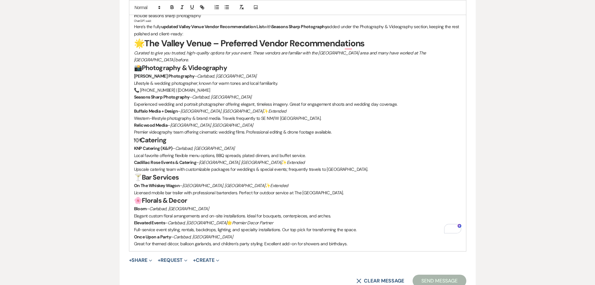
click at [247, 145] on p "KNP Catering (K&P) – Carlsbad, [GEOGRAPHIC_DATA]" at bounding box center [297, 148] width 327 height 7
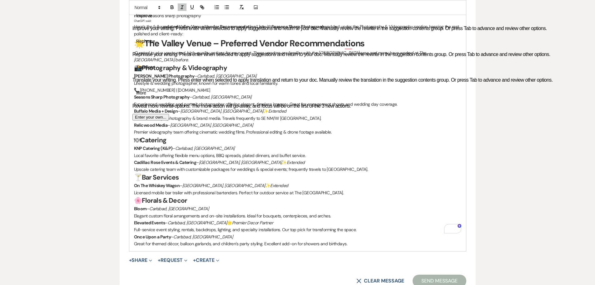
drag, startPoint x: 356, startPoint y: 230, endPoint x: 138, endPoint y: 128, distance: 240.1
click at [138, 128] on div "🌟 The Valley Venue – Preferred Vendor Recommendations Curated to give you trust…" at bounding box center [297, 11] width 337 height 479
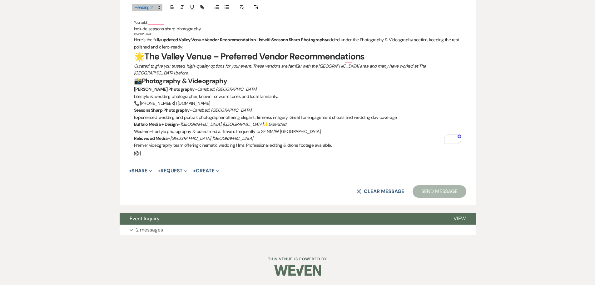
scroll to position [600, 0]
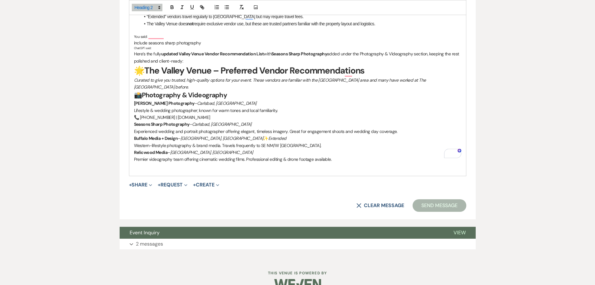
drag, startPoint x: 334, startPoint y: 142, endPoint x: 174, endPoint y: 109, distance: 163.5
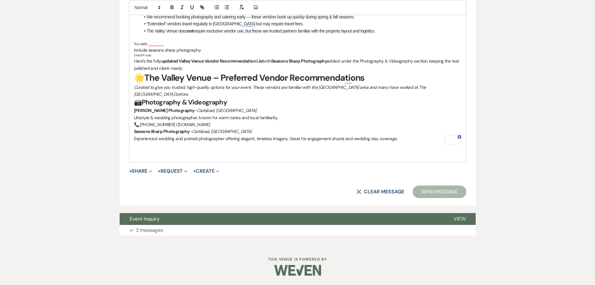
scroll to position [579, 0]
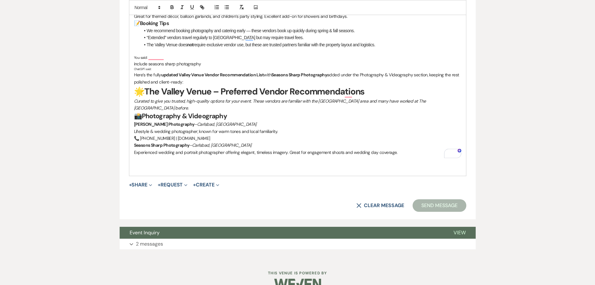
drag, startPoint x: 255, startPoint y: 125, endPoint x: 130, endPoint y: 59, distance: 141.7
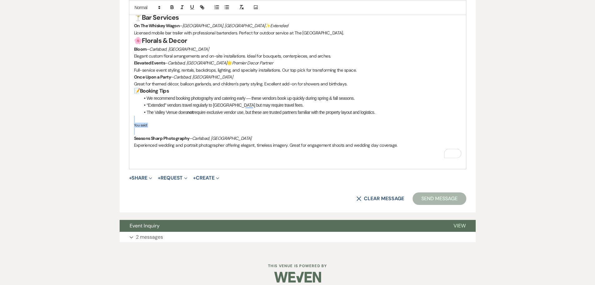
drag, startPoint x: 141, startPoint y: 125, endPoint x: 136, endPoint y: 111, distance: 14.6
click at [136, 111] on div "🌟 The Valley Venue – Preferred Vendor Recommendations Curated to give you trust…" at bounding box center [297, 28] width 337 height 281
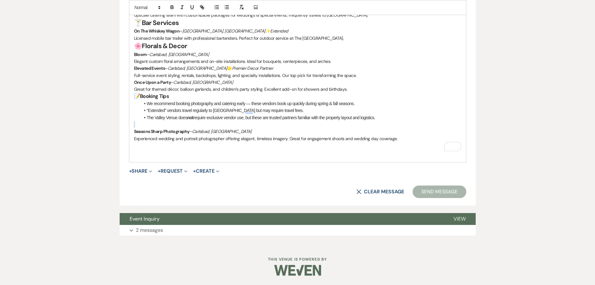
scroll to position [499, 0]
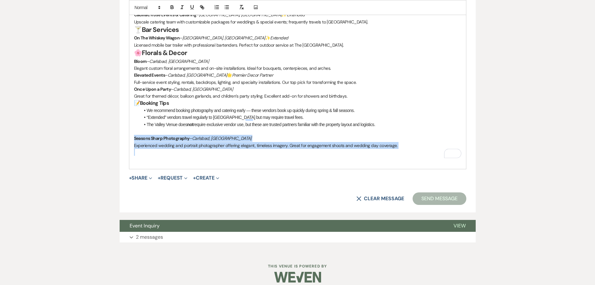
drag, startPoint x: 410, startPoint y: 142, endPoint x: 129, endPoint y: 129, distance: 281.2
click at [129, 129] on div "🌟 The Valley Venue – Preferred Vendor Recommendations Curated to give you trust…" at bounding box center [297, 34] width 337 height 269
copy div "Seasons Sharp Photography – [PERSON_NAME], NM Experienced wedding and portrait …"
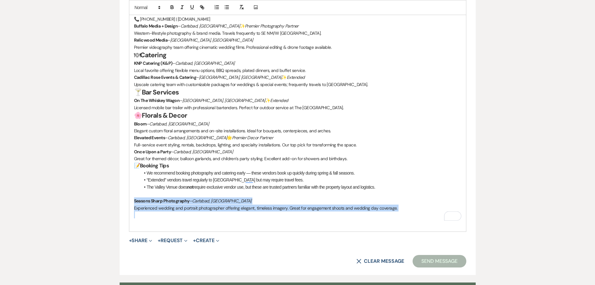
scroll to position [406, 0]
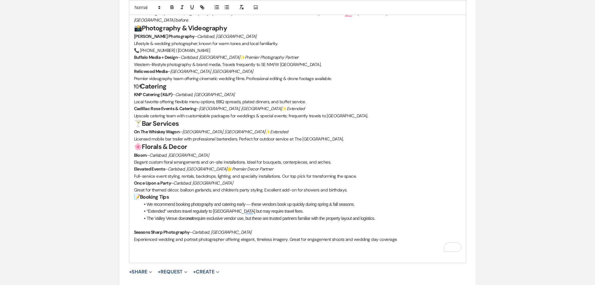
click at [289, 61] on p "Western-lifestyle photography & brand media. Travels frequently to SE NM/W [GEO…" at bounding box center [297, 64] width 327 height 7
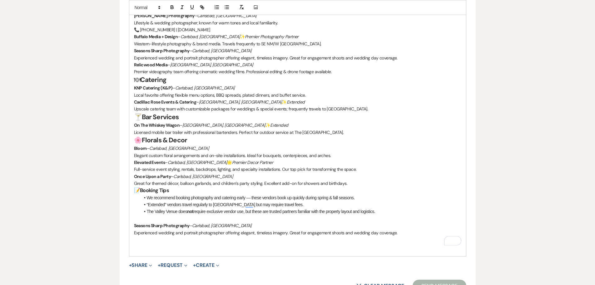
scroll to position [437, 0]
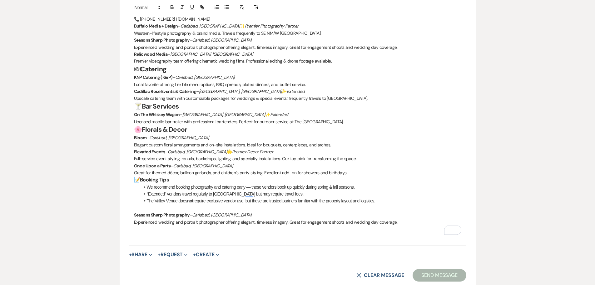
drag, startPoint x: 411, startPoint y: 215, endPoint x: 138, endPoint y: 202, distance: 273.4
click at [138, 202] on div "🌟 The Valley Venue – Preferred Vendor Recommendations Curated to give you trust…" at bounding box center [297, 104] width 337 height 283
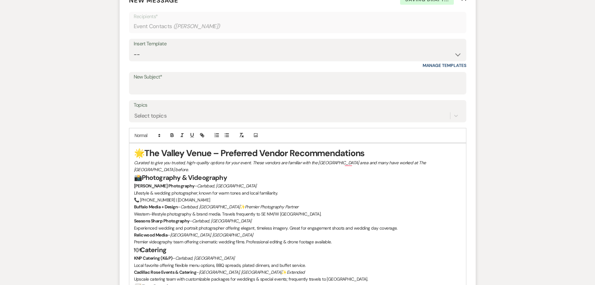
scroll to position [249, 0]
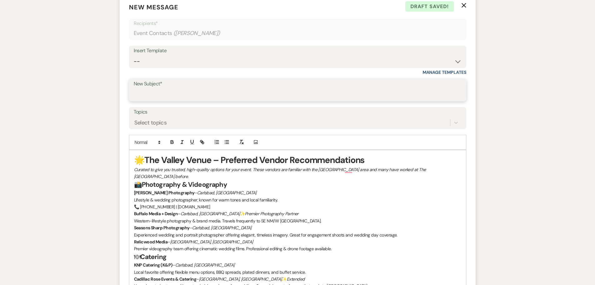
click at [161, 92] on input "New Subject*" at bounding box center [298, 94] width 328 height 12
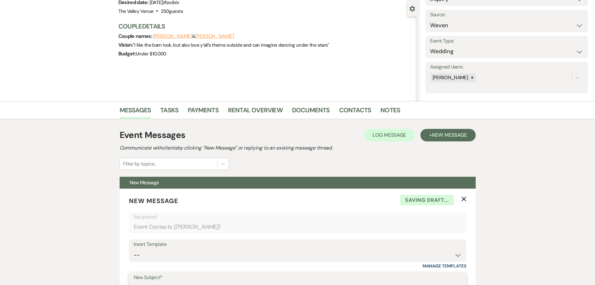
scroll to position [0, 0]
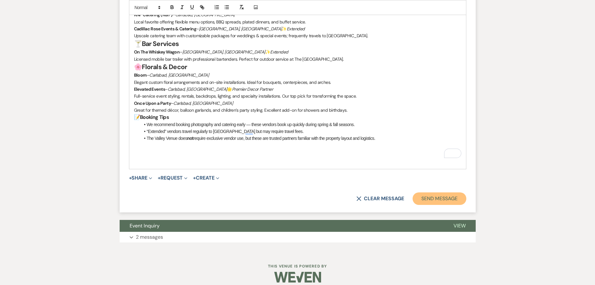
click at [444, 192] on button "Send Message" at bounding box center [439, 198] width 53 height 12
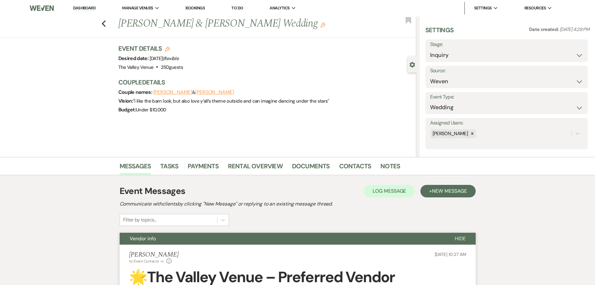
drag, startPoint x: 83, startPoint y: 10, endPoint x: 71, endPoint y: 1, distance: 14.9
click at [82, 10] on link "Dashboard" at bounding box center [84, 8] width 22 height 6
